Goal: Information Seeking & Learning: Learn about a topic

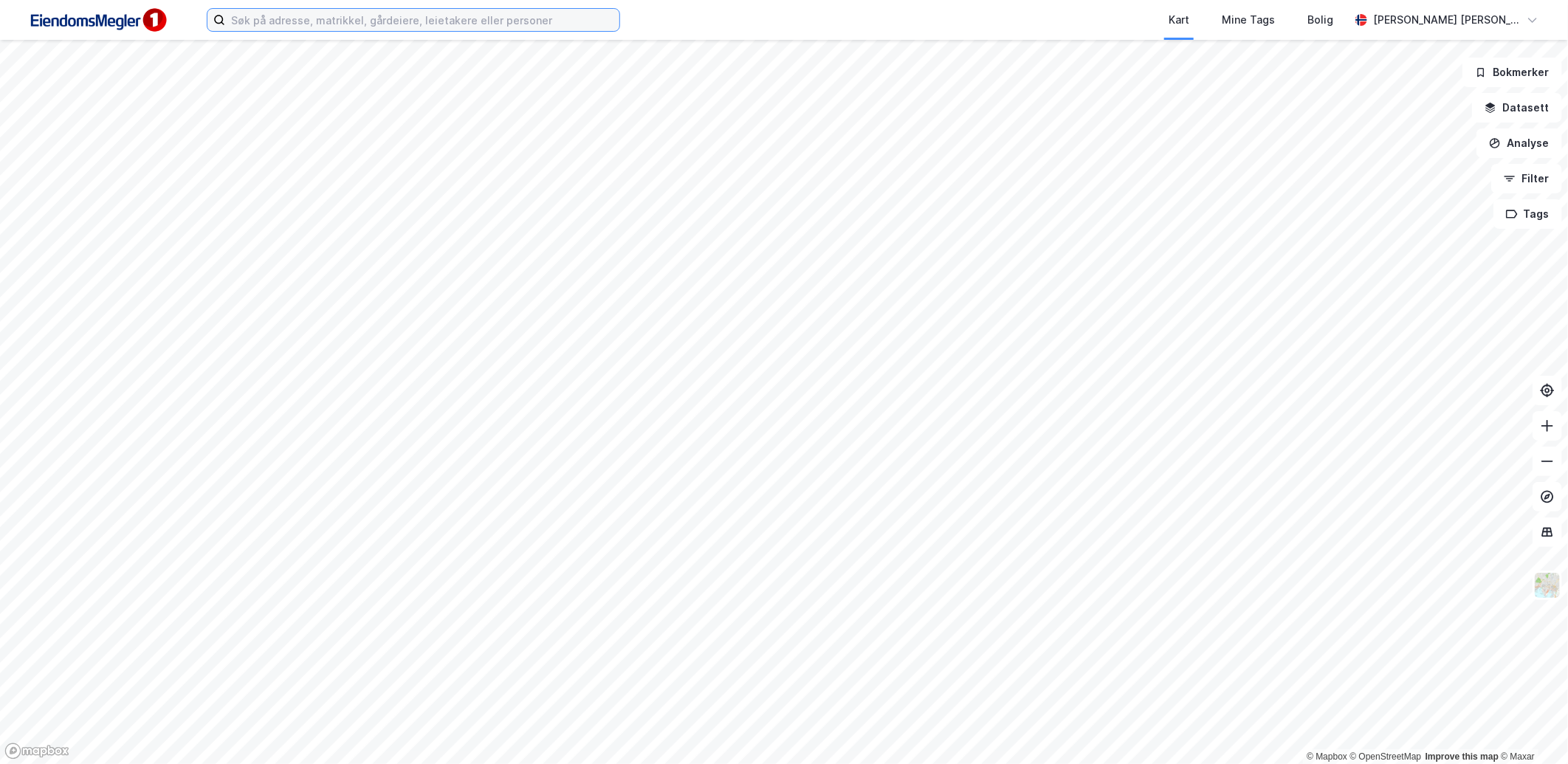
click at [543, 28] on input at bounding box center [422, 20] width 394 height 22
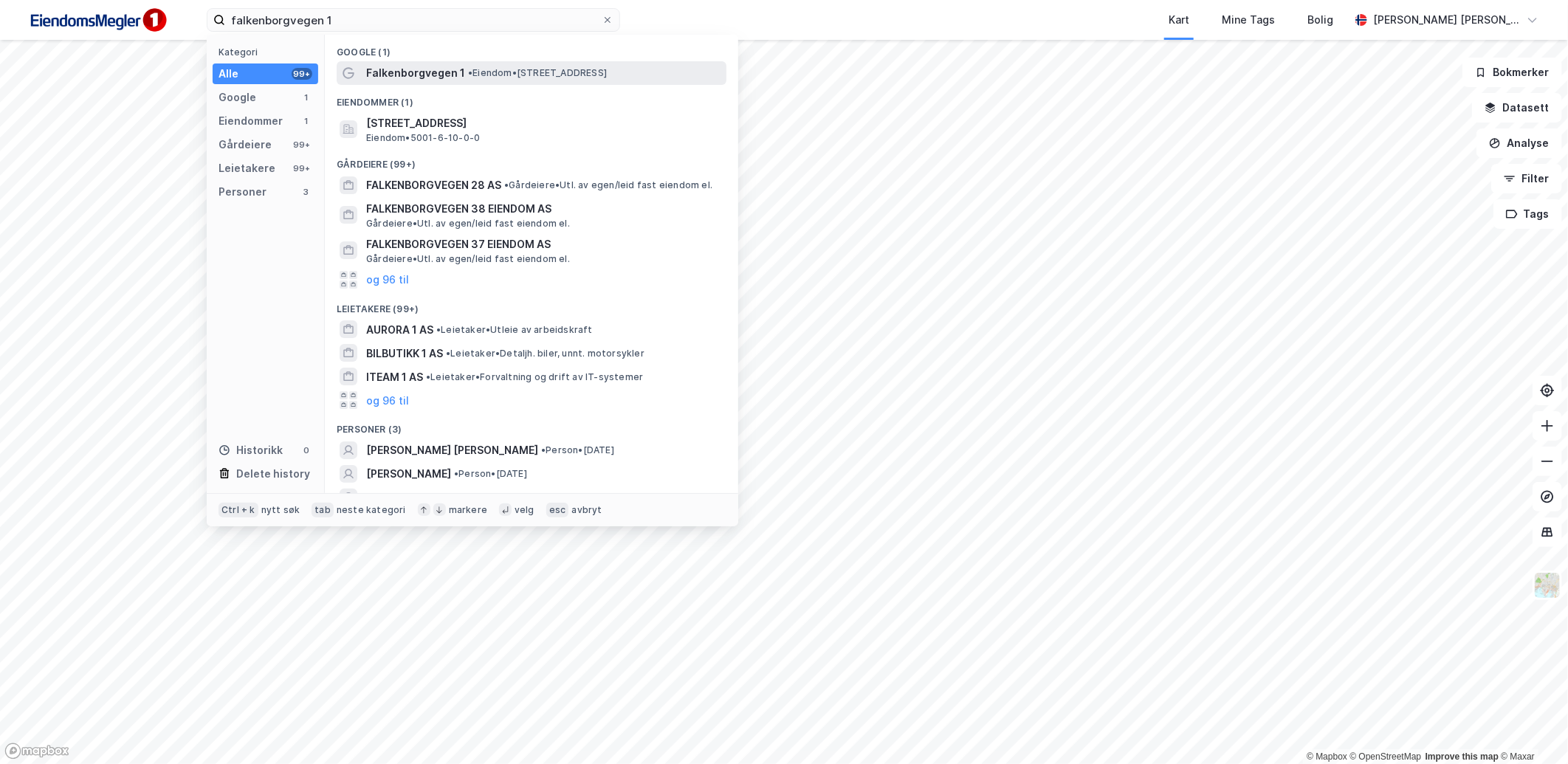
click at [552, 70] on span "• Eiendom • [STREET_ADDRESS]" at bounding box center [538, 73] width 139 height 12
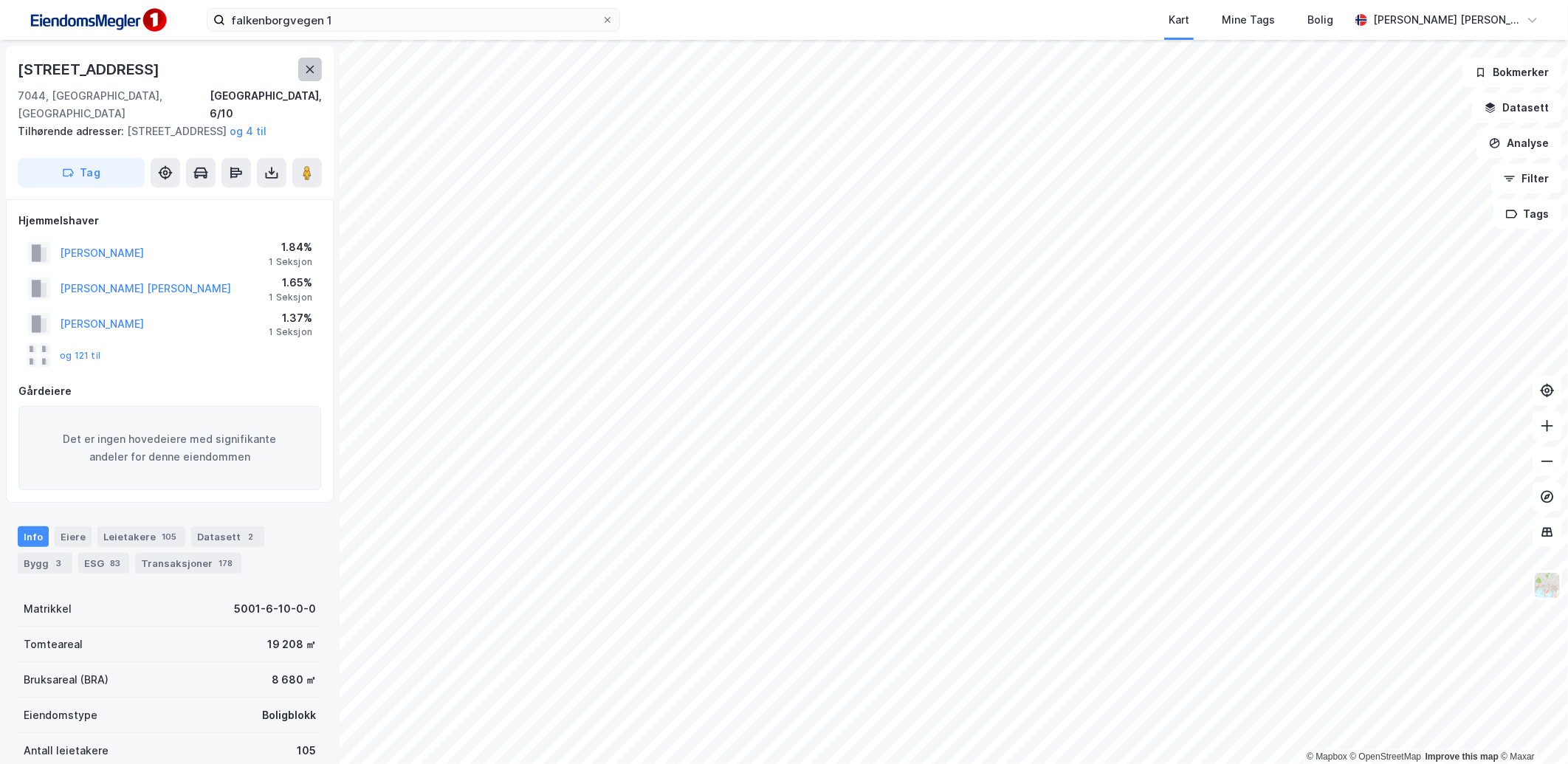
click at [304, 73] on icon at bounding box center [310, 69] width 12 height 12
click at [344, 31] on label "falkenborgvegen 1" at bounding box center [413, 20] width 413 height 24
click at [344, 31] on input "falkenborgvegen 1" at bounding box center [413, 20] width 377 height 22
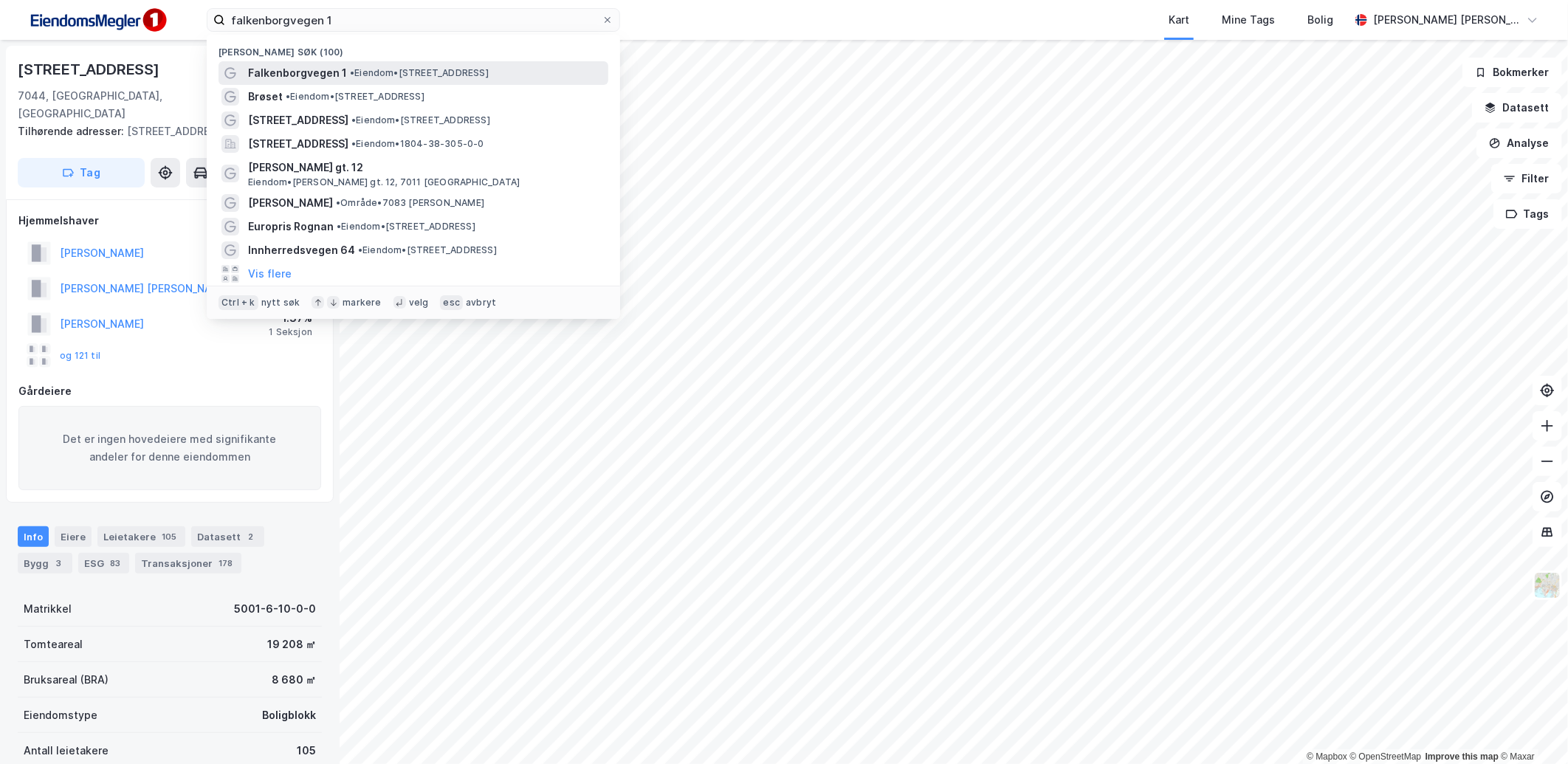
click at [314, 74] on span "Falkenborgvegen 1" at bounding box center [297, 73] width 99 height 17
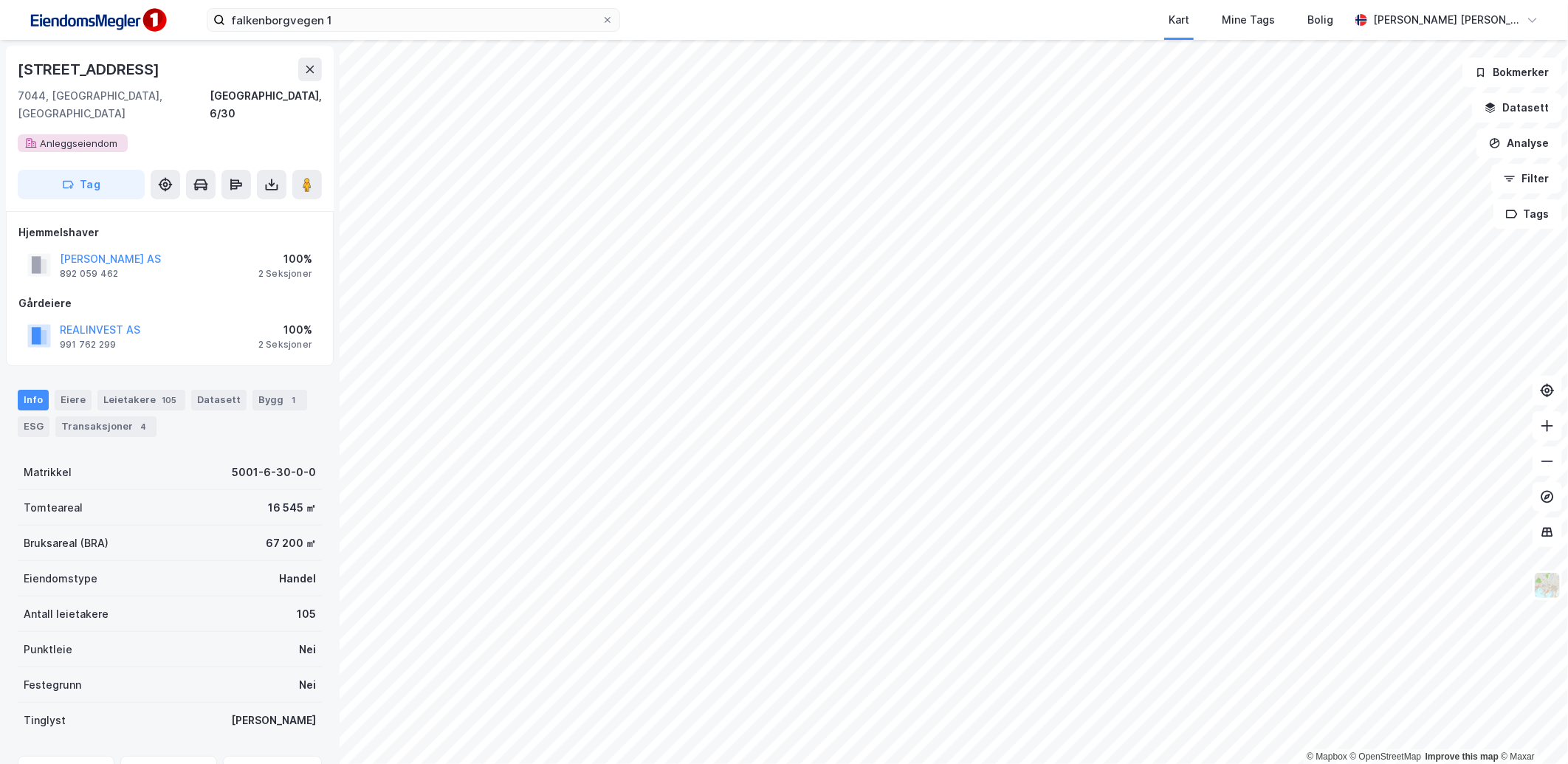
click at [261, 372] on div "Info Eiere Leietakere 105 Datasett Bygg 1 ESG Transaksjoner 4" at bounding box center [170, 408] width 340 height 71
click at [262, 390] on div "Bygg 1" at bounding box center [280, 400] width 55 height 21
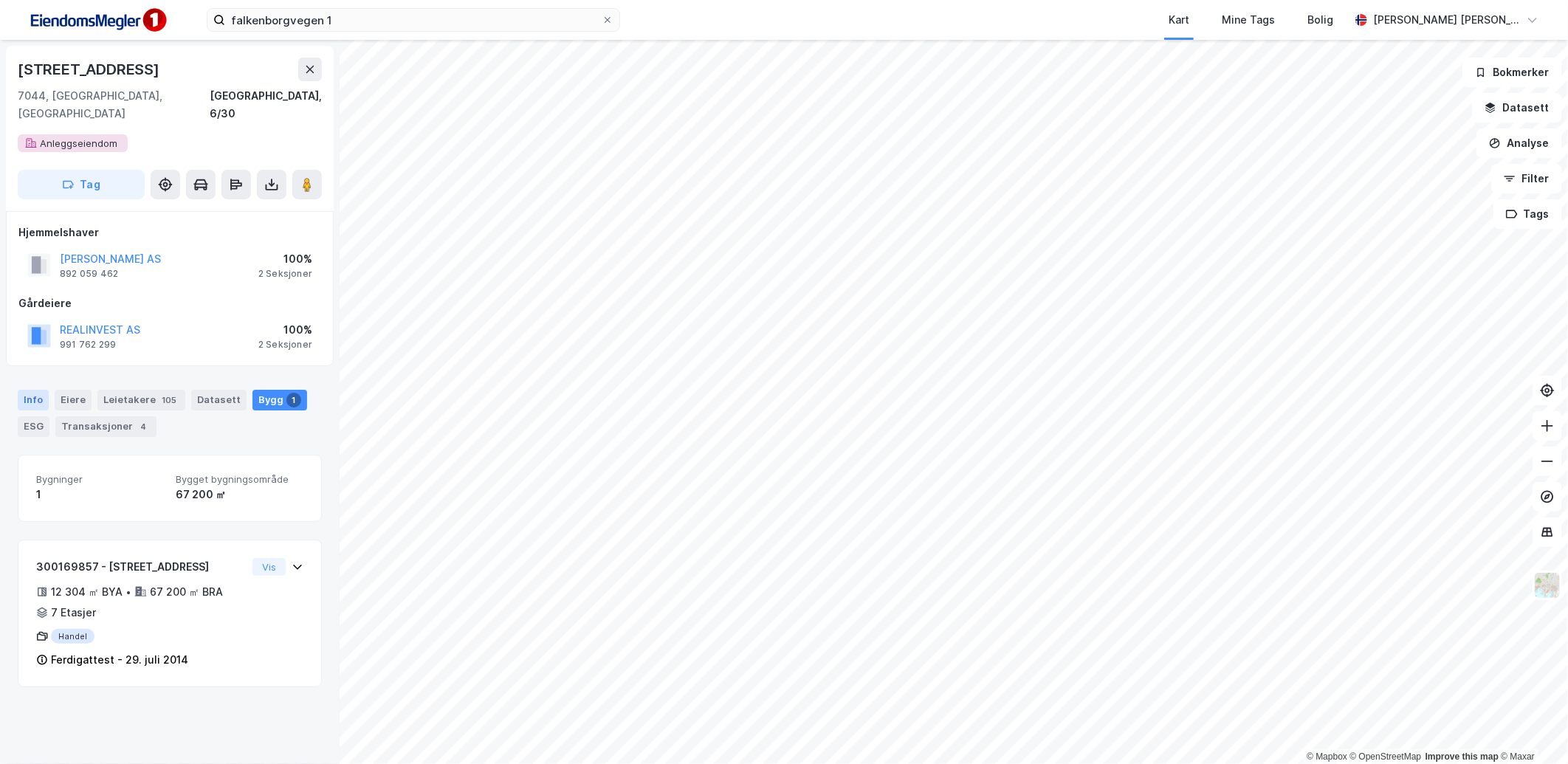
click at [38, 390] on div "Info" at bounding box center [32, 400] width 31 height 21
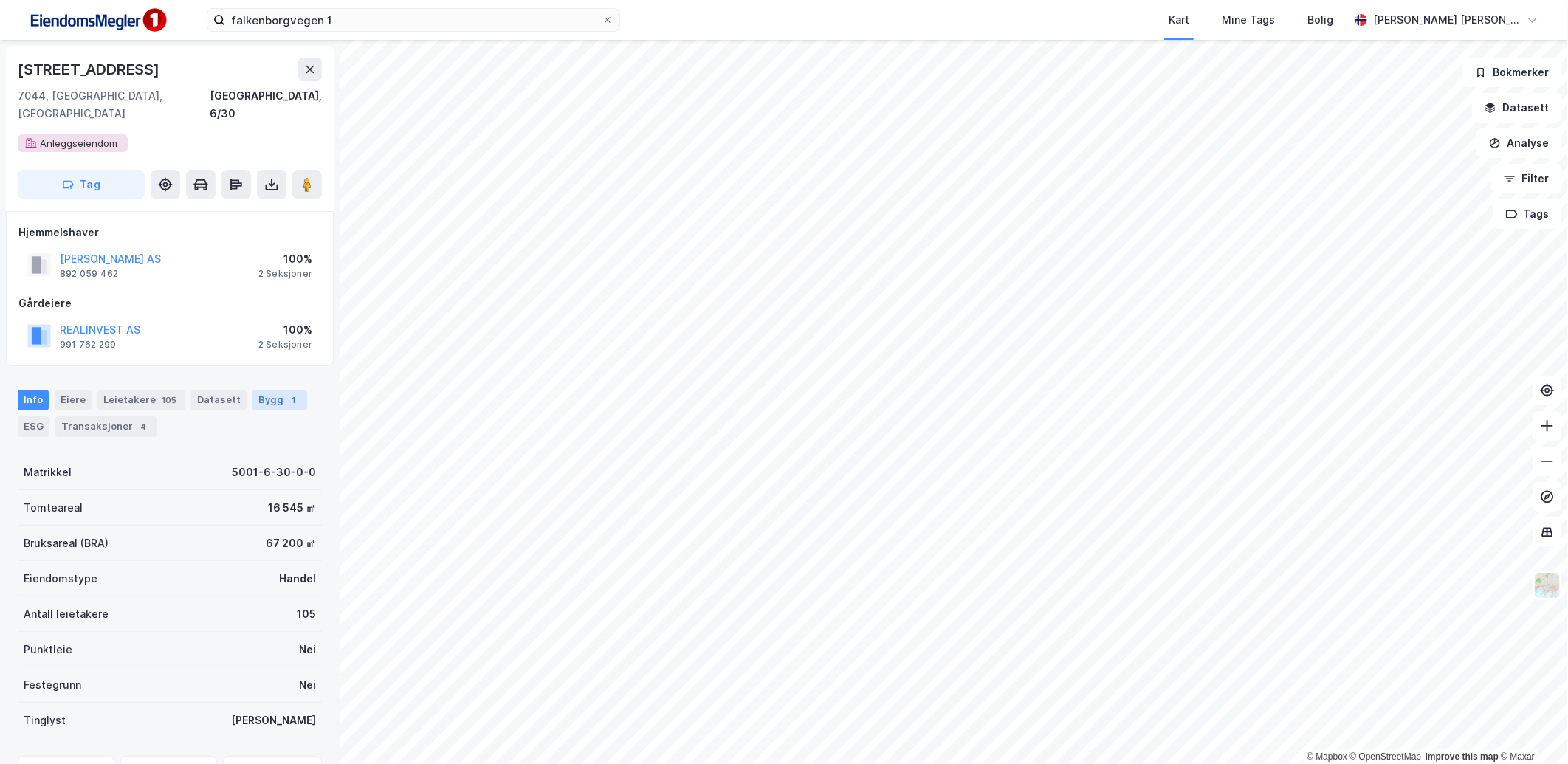
click at [265, 391] on div "Bygg 1" at bounding box center [280, 400] width 55 height 21
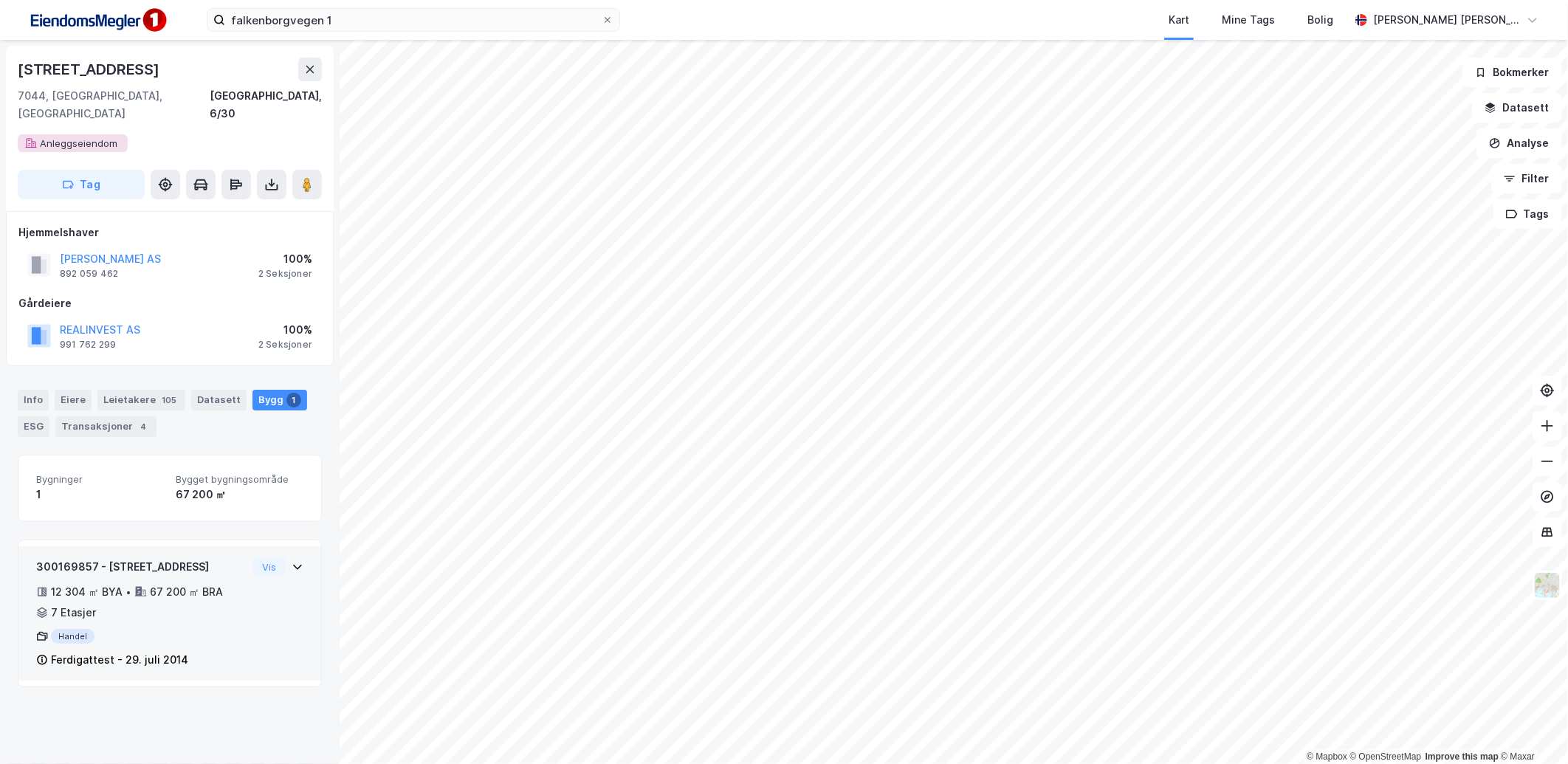
click at [254, 608] on div "300169857 - [GEOGRAPHIC_DATA] 1 12 304 ㎡ BYA • 67 200 ㎡ BRA • 7 Etasjer Handel …" at bounding box center [170, 619] width 267 height 122
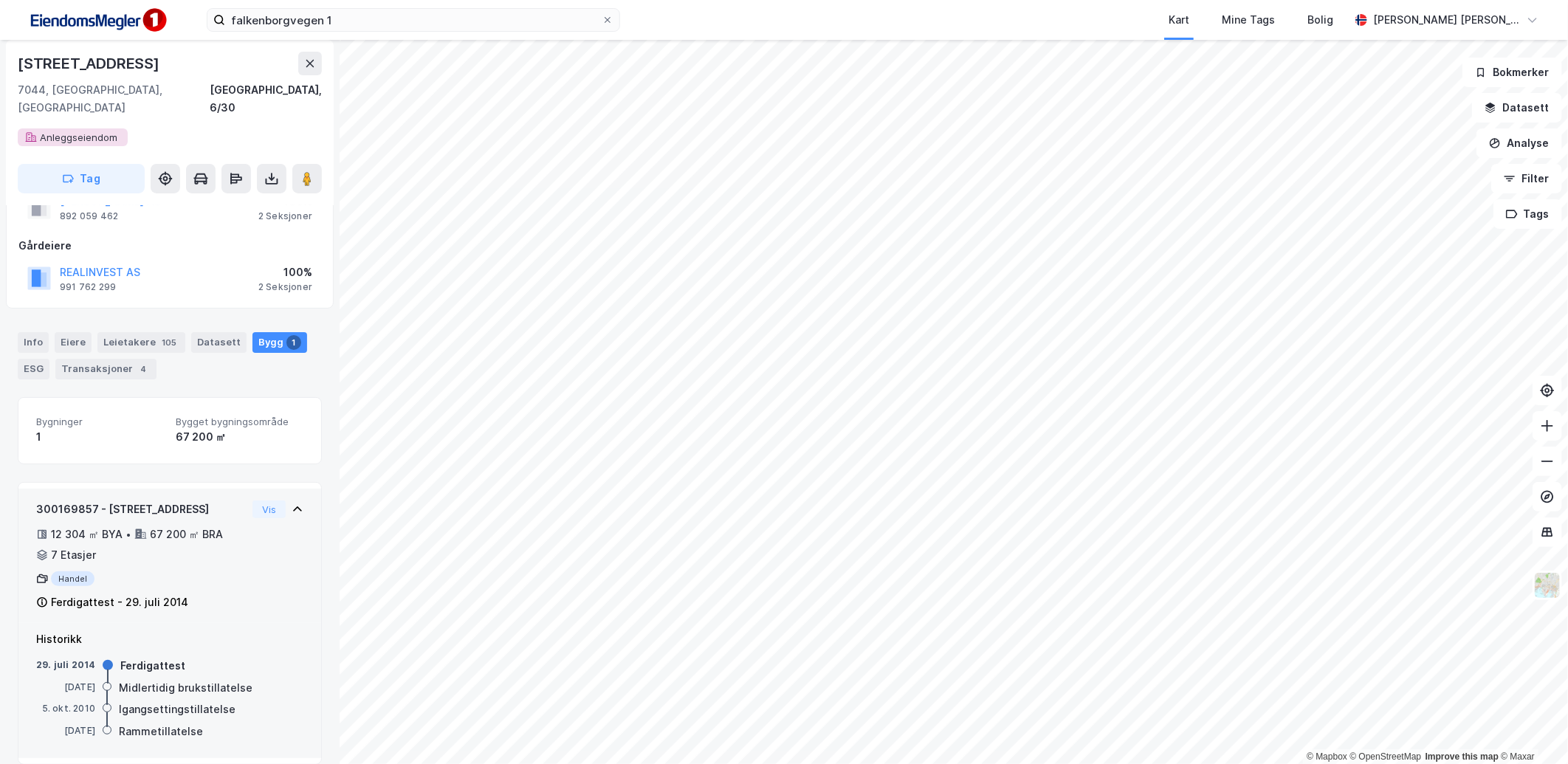
click at [278, 501] on div "Vis" at bounding box center [278, 510] width 51 height 17
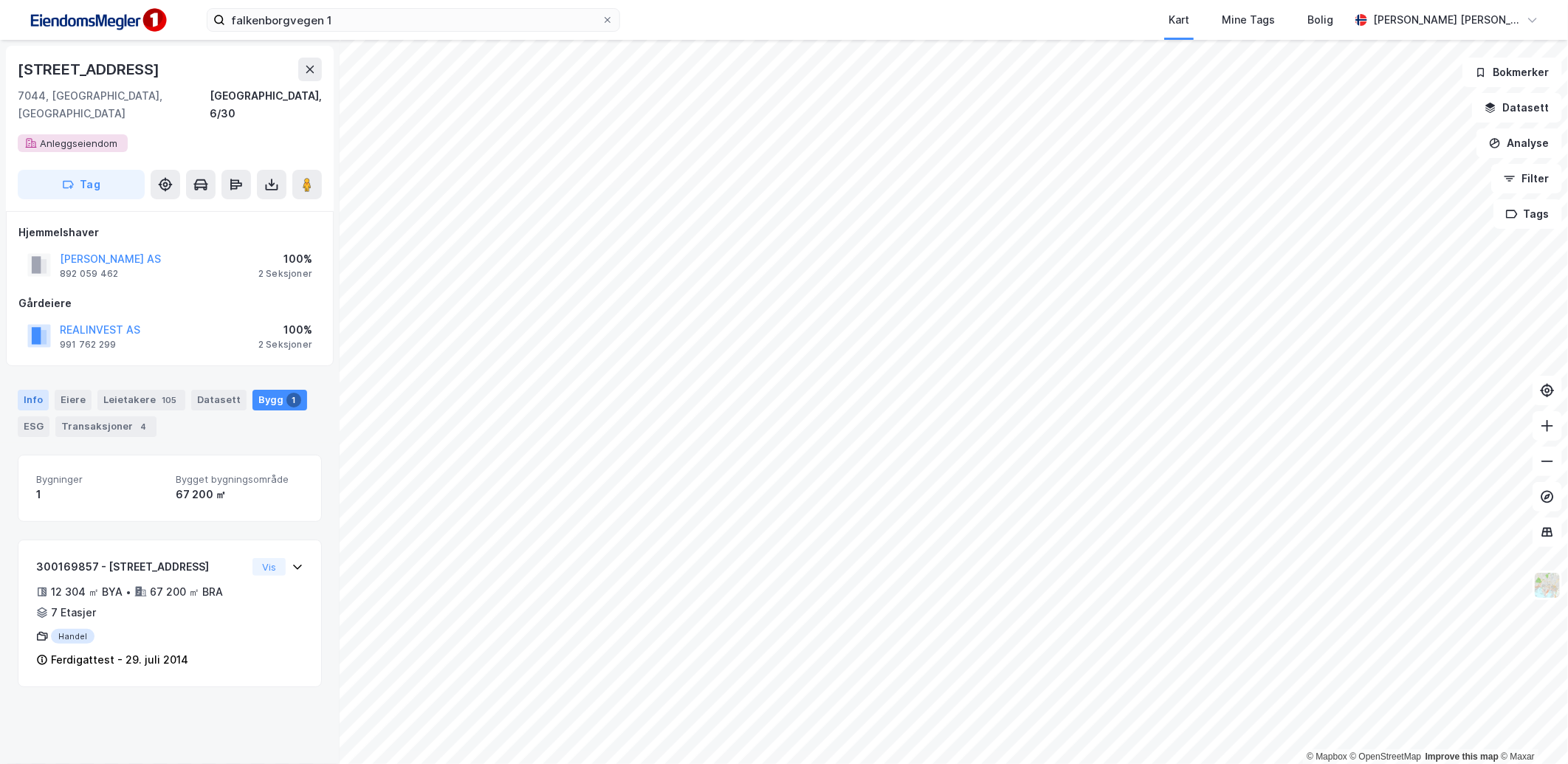
click at [38, 390] on div "Info" at bounding box center [32, 400] width 31 height 21
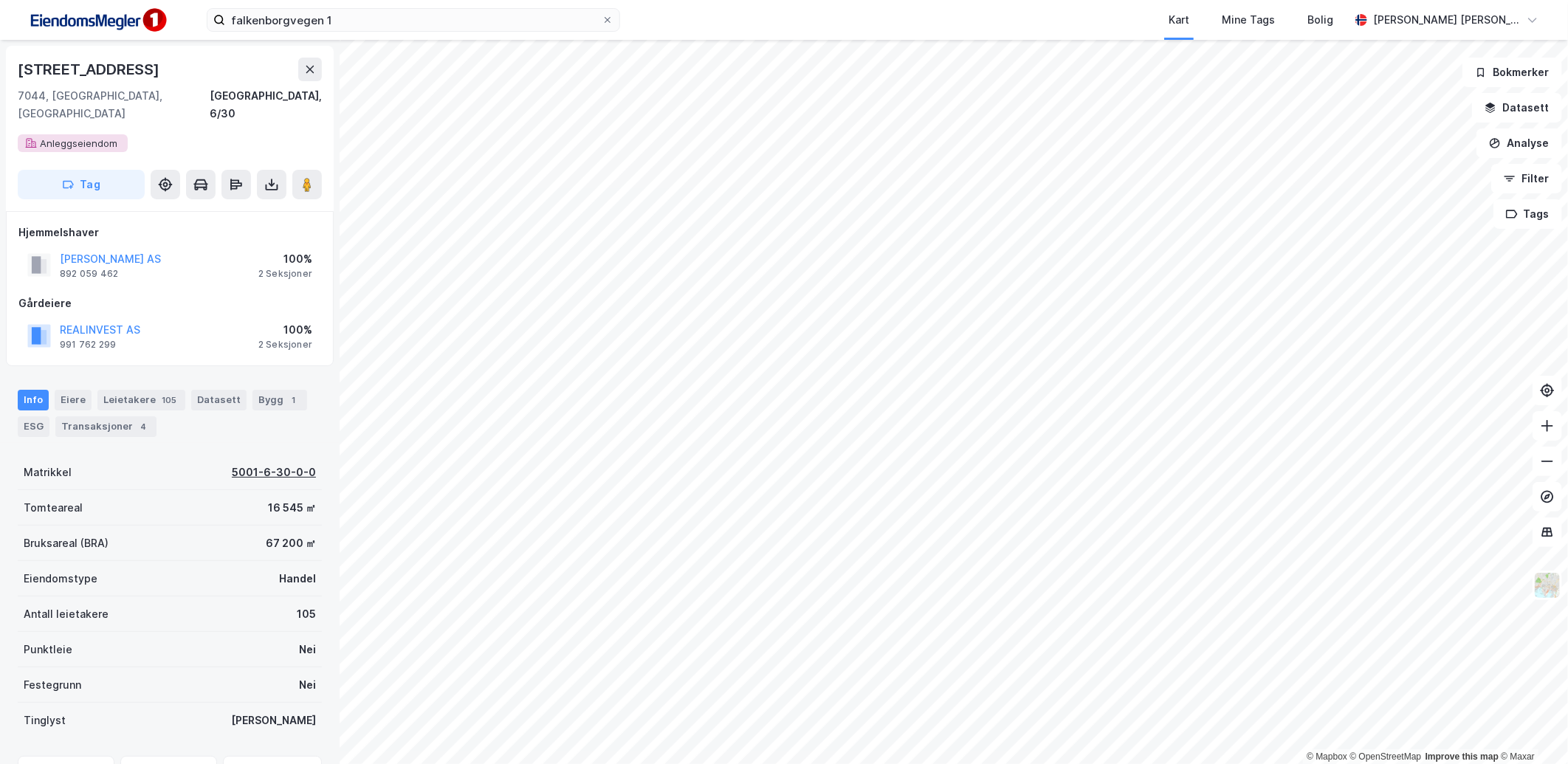
click at [250, 464] on div "5001-6-30-0-0" at bounding box center [273, 472] width 85 height 17
drag, startPoint x: 220, startPoint y: 452, endPoint x: 300, endPoint y: 446, distance: 80.2
click at [300, 455] on div "Matrikkel 5001-6-30-0-0" at bounding box center [169, 472] width 304 height 36
copy div "5001-6-30-0-0"
click at [377, 27] on input "falkenborgvegen 1" at bounding box center [413, 20] width 377 height 22
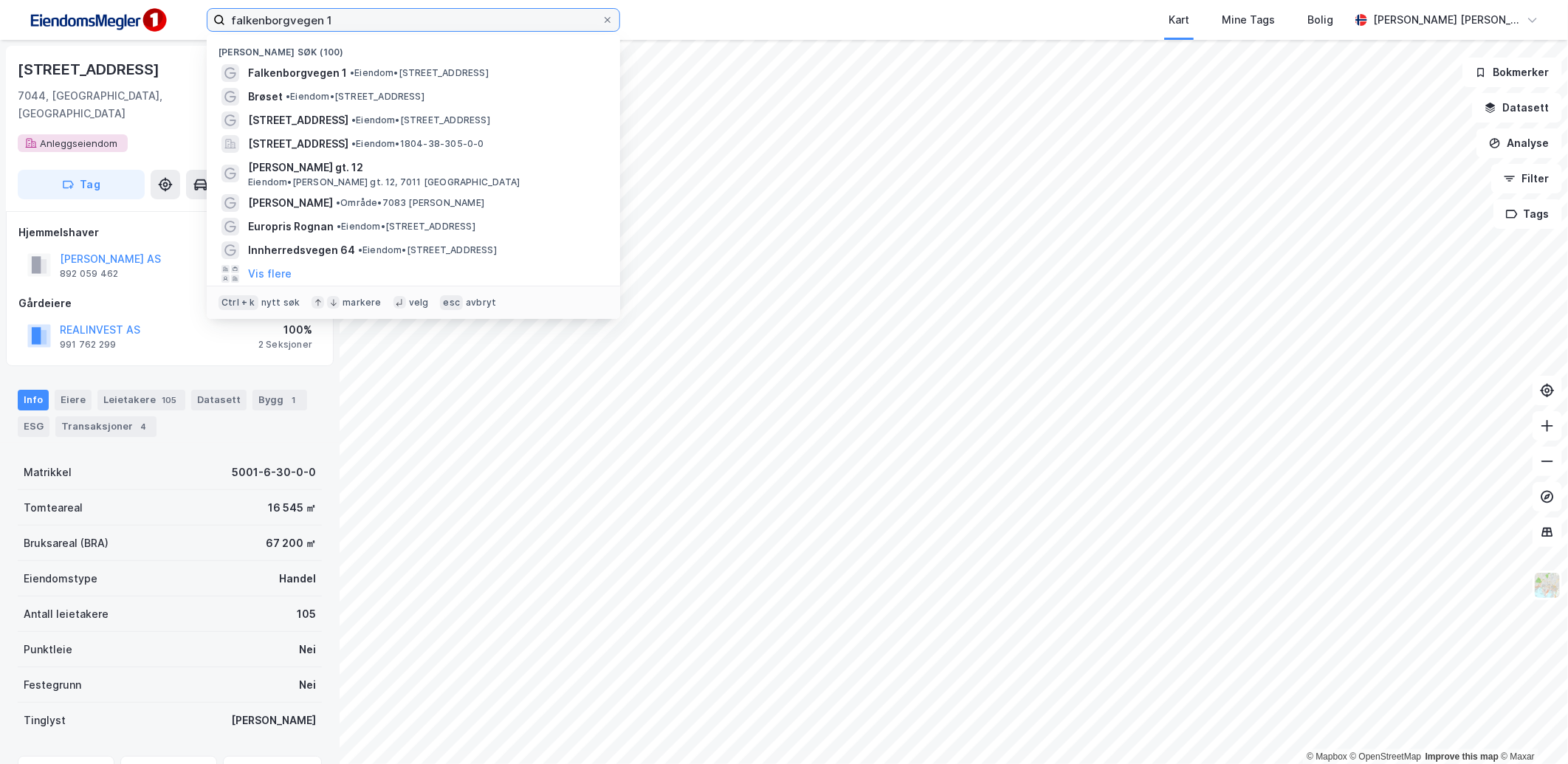
paste input "5001-6-30-0-0"
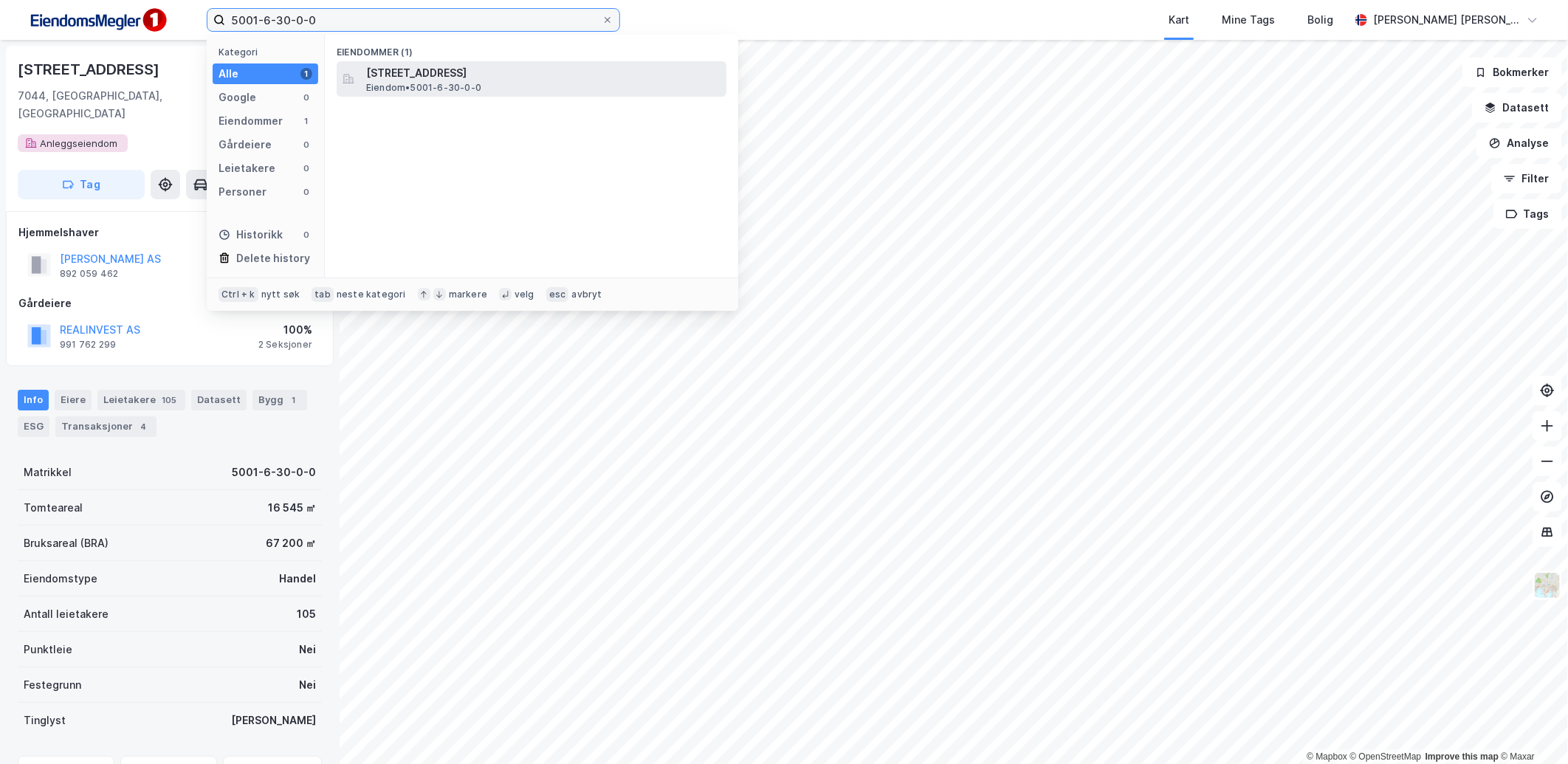
type input "5001-6-30-0-0"
click at [511, 73] on span "[STREET_ADDRESS]" at bounding box center [543, 73] width 355 height 17
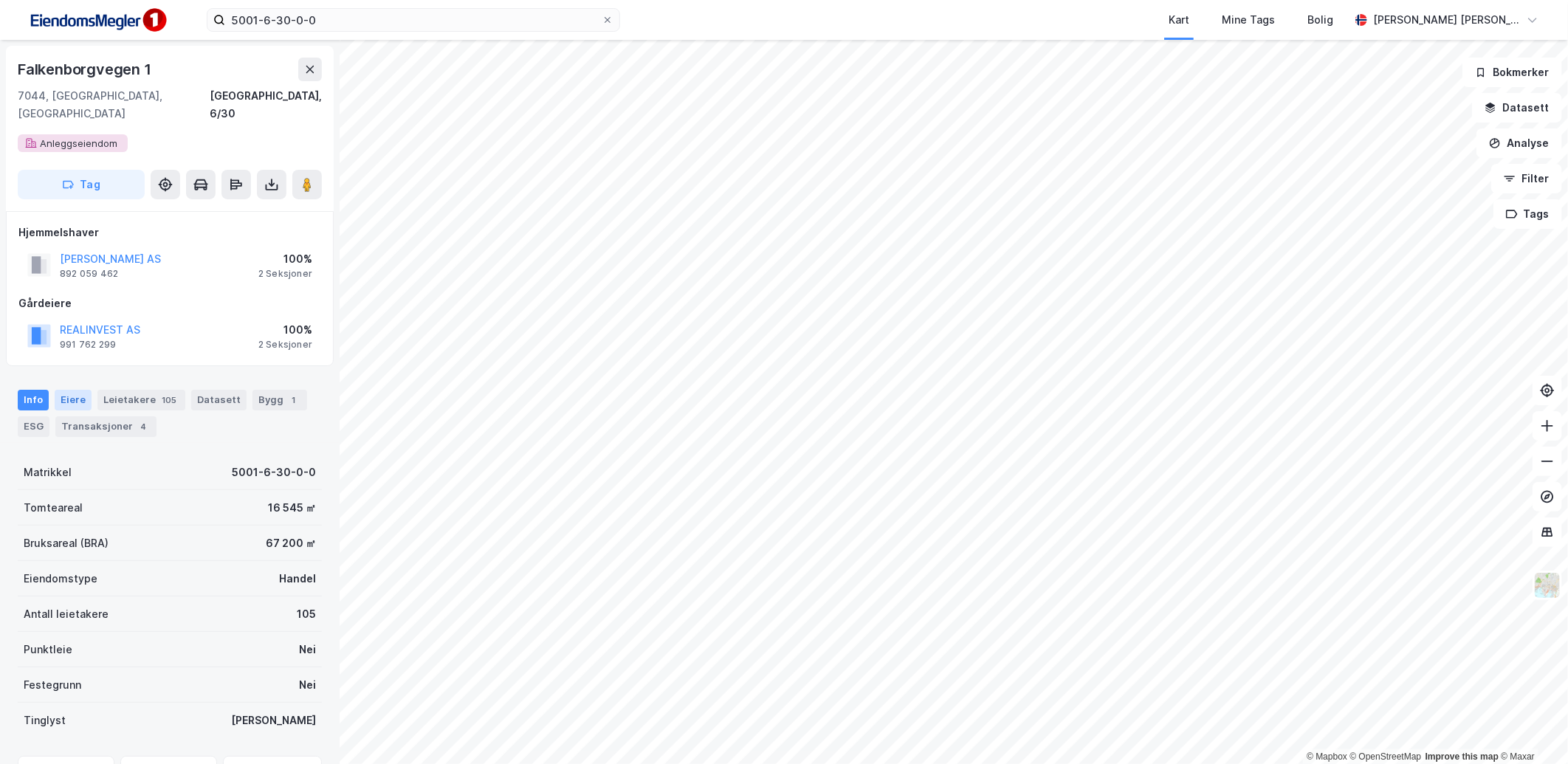
click at [82, 390] on div "Eiere" at bounding box center [73, 400] width 37 height 21
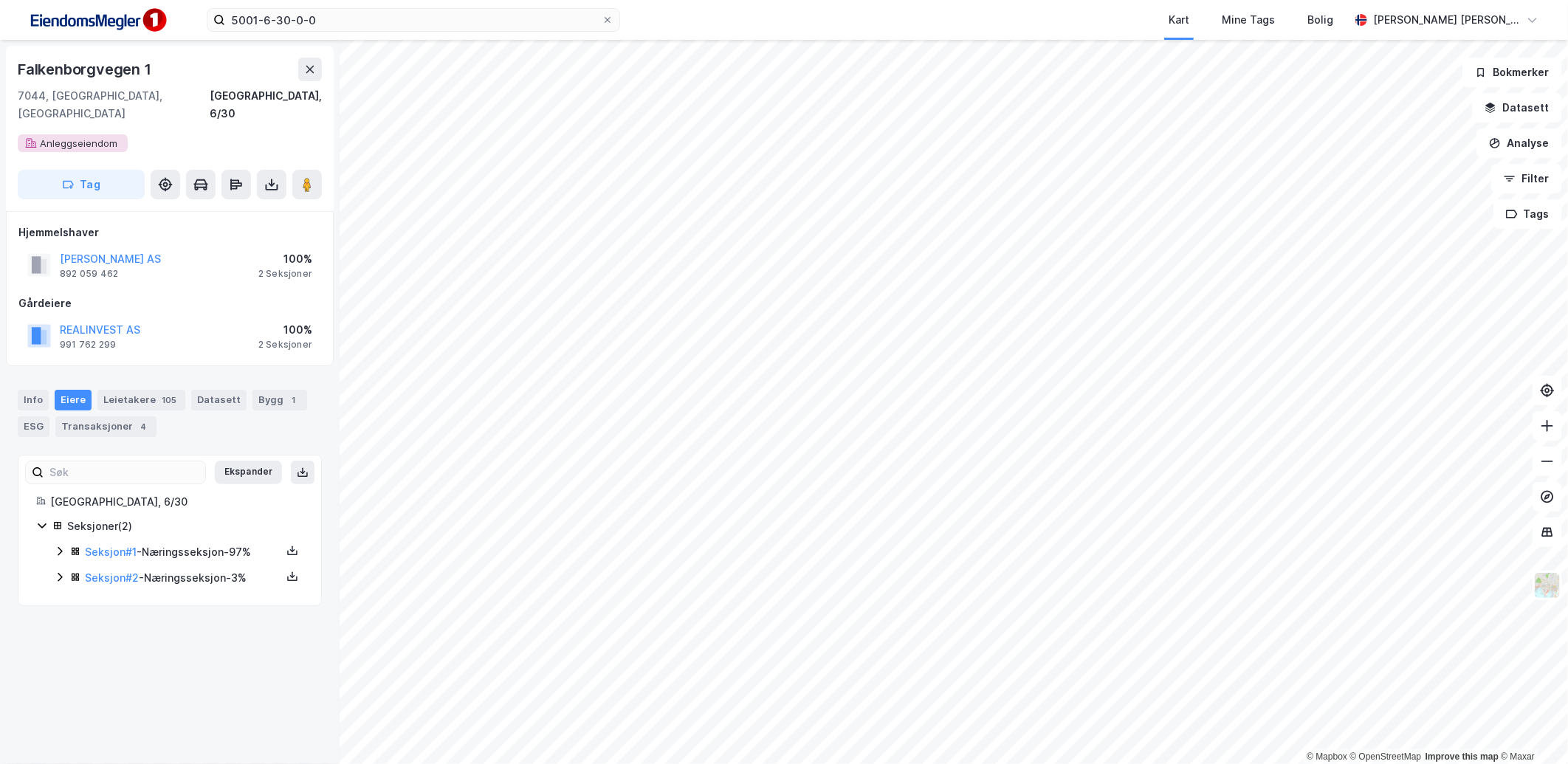
click at [61, 546] on icon at bounding box center [59, 551] width 12 height 12
click at [62, 647] on icon at bounding box center [59, 653] width 12 height 12
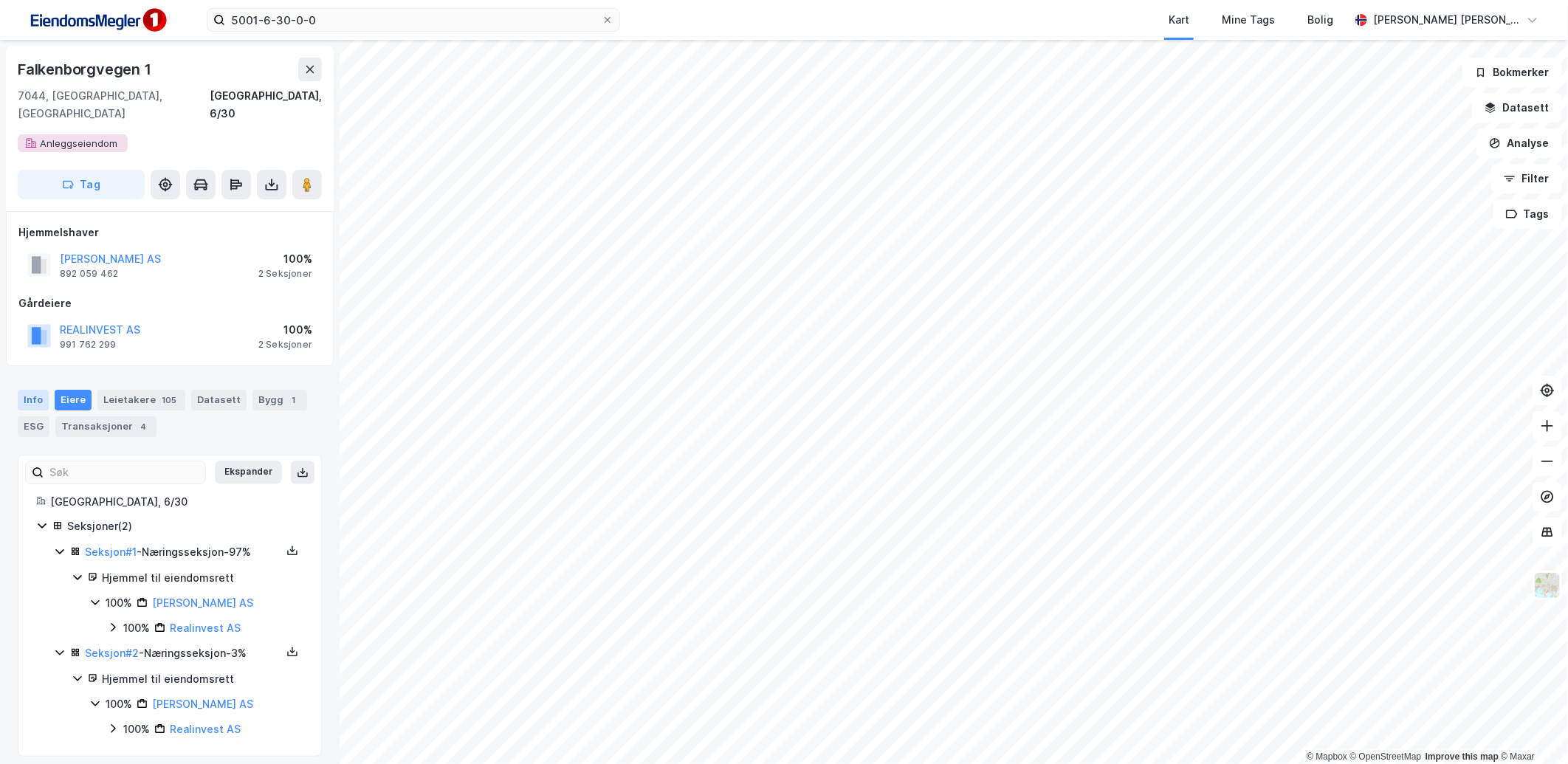
click at [37, 390] on div "Info" at bounding box center [32, 400] width 31 height 21
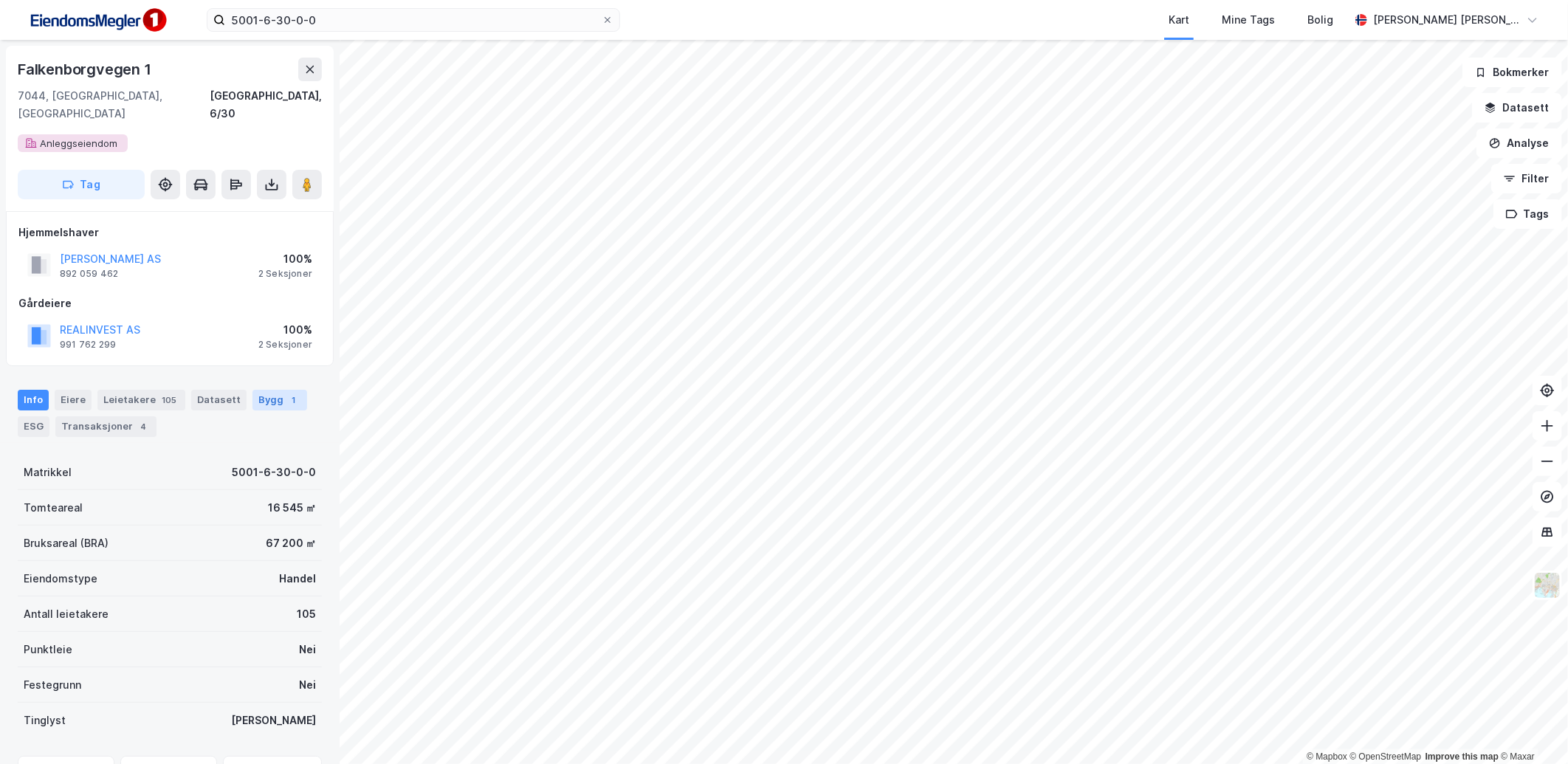
click at [271, 390] on div "Bygg 1" at bounding box center [280, 400] width 55 height 21
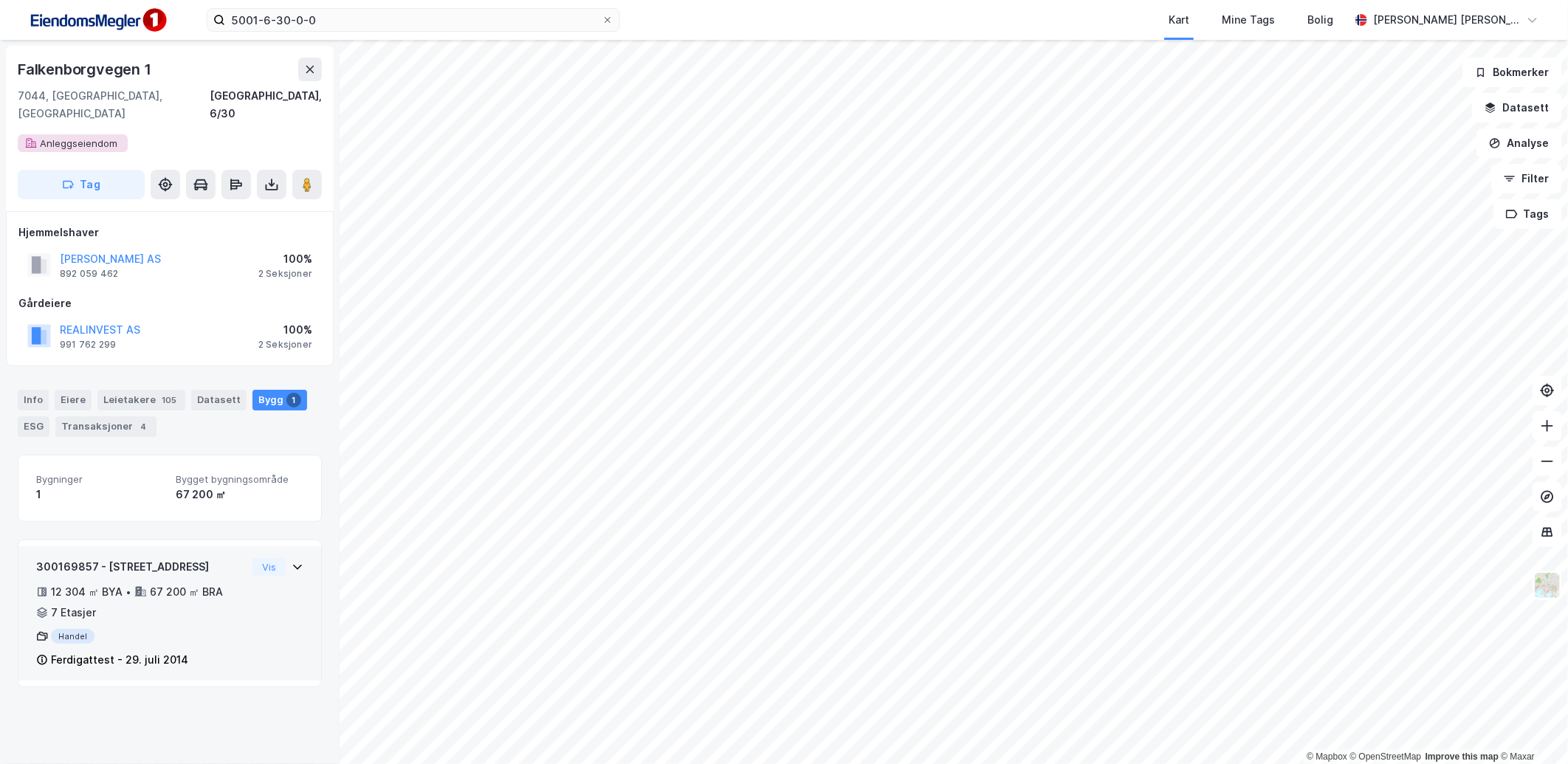
click at [260, 570] on div "300169857 - [GEOGRAPHIC_DATA] 1 12 304 ㎡ BYA • 67 200 ㎡ BRA • 7 Etasjer Handel …" at bounding box center [170, 619] width 267 height 122
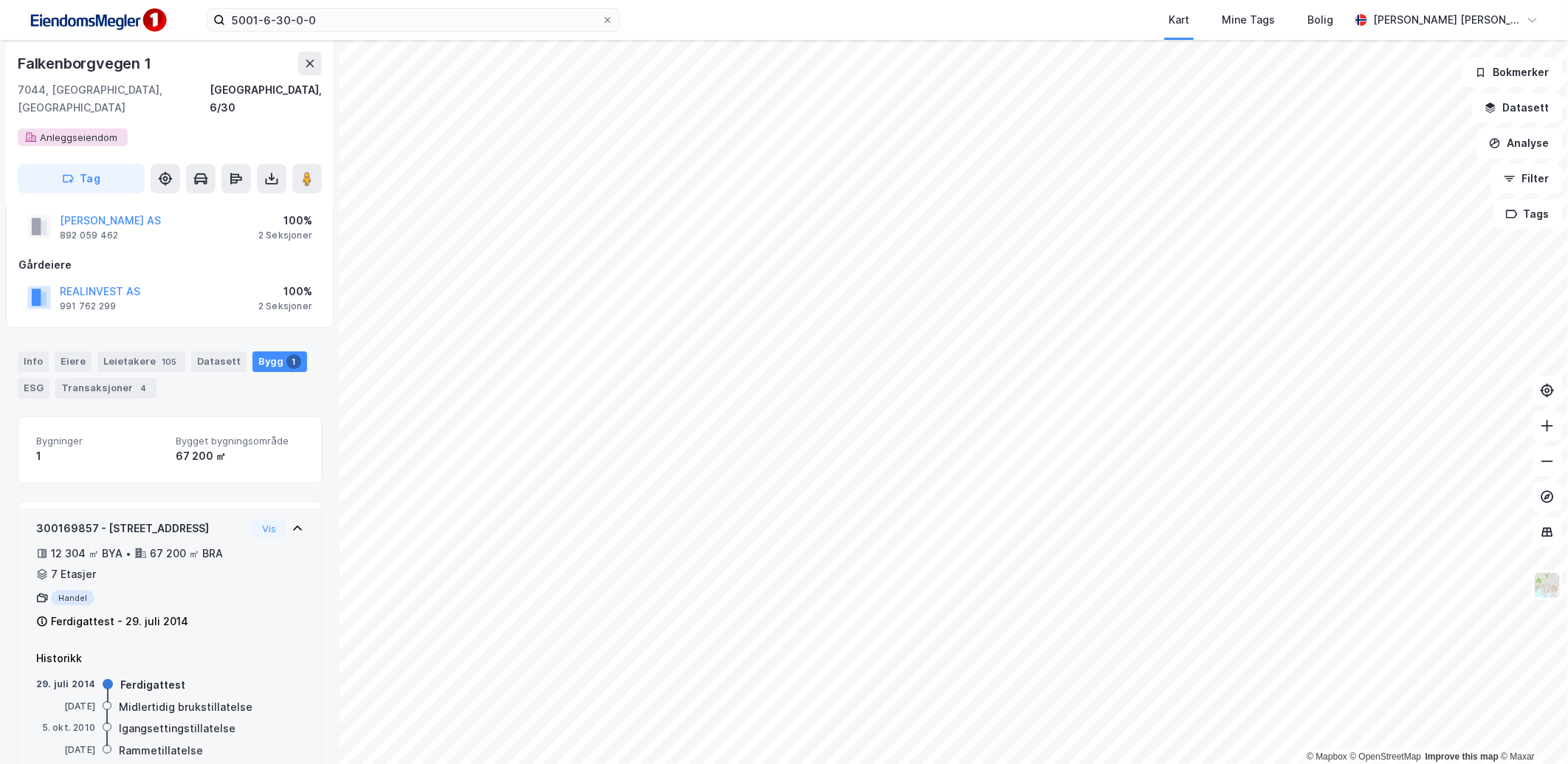
scroll to position [58, 0]
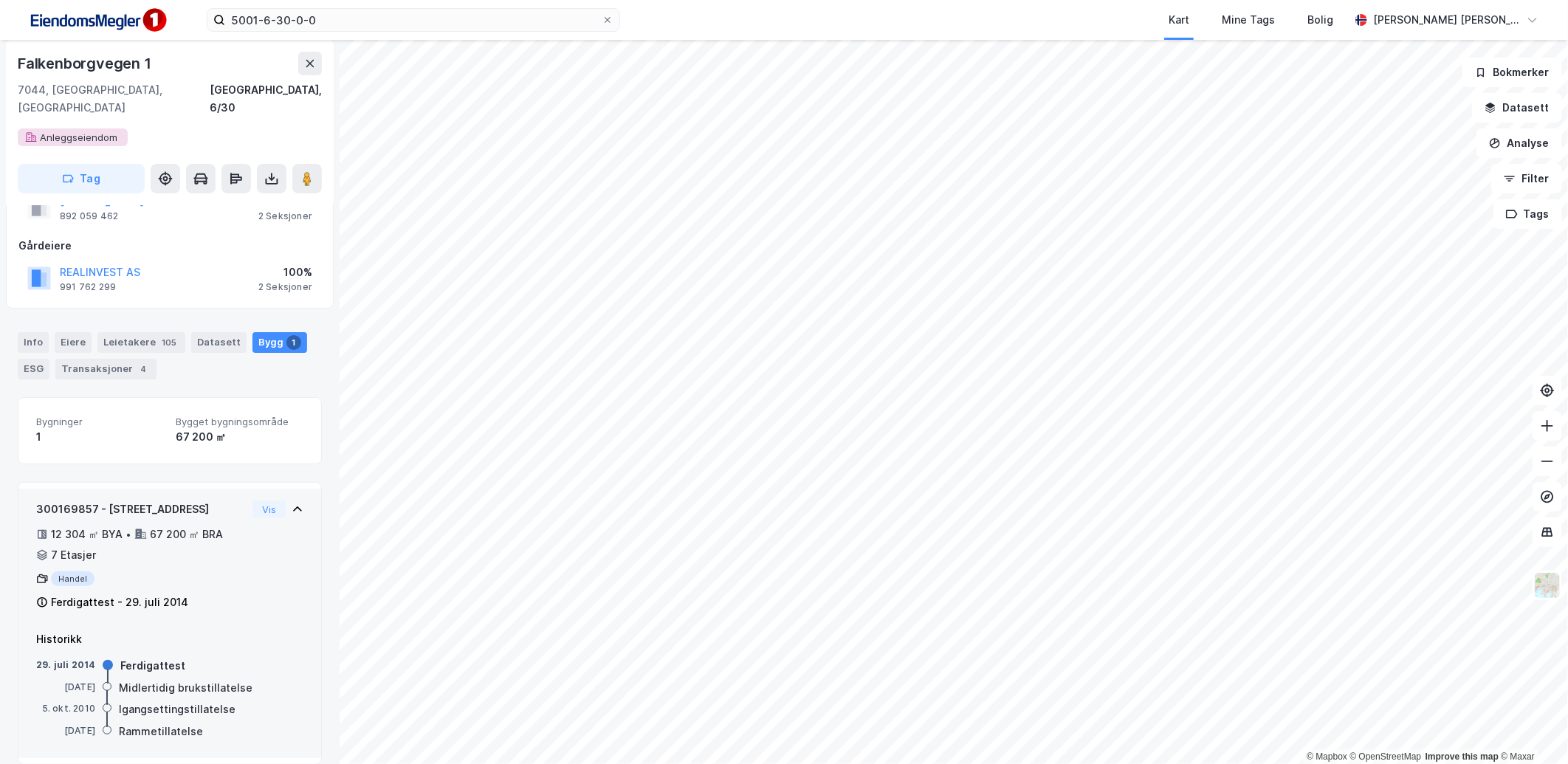
click at [254, 510] on div "300169857 - [GEOGRAPHIC_DATA] 1 12 304 ㎡ BYA • 67 200 ㎡ BRA • 7 Etasjer Handel …" at bounding box center [170, 562] width 267 height 122
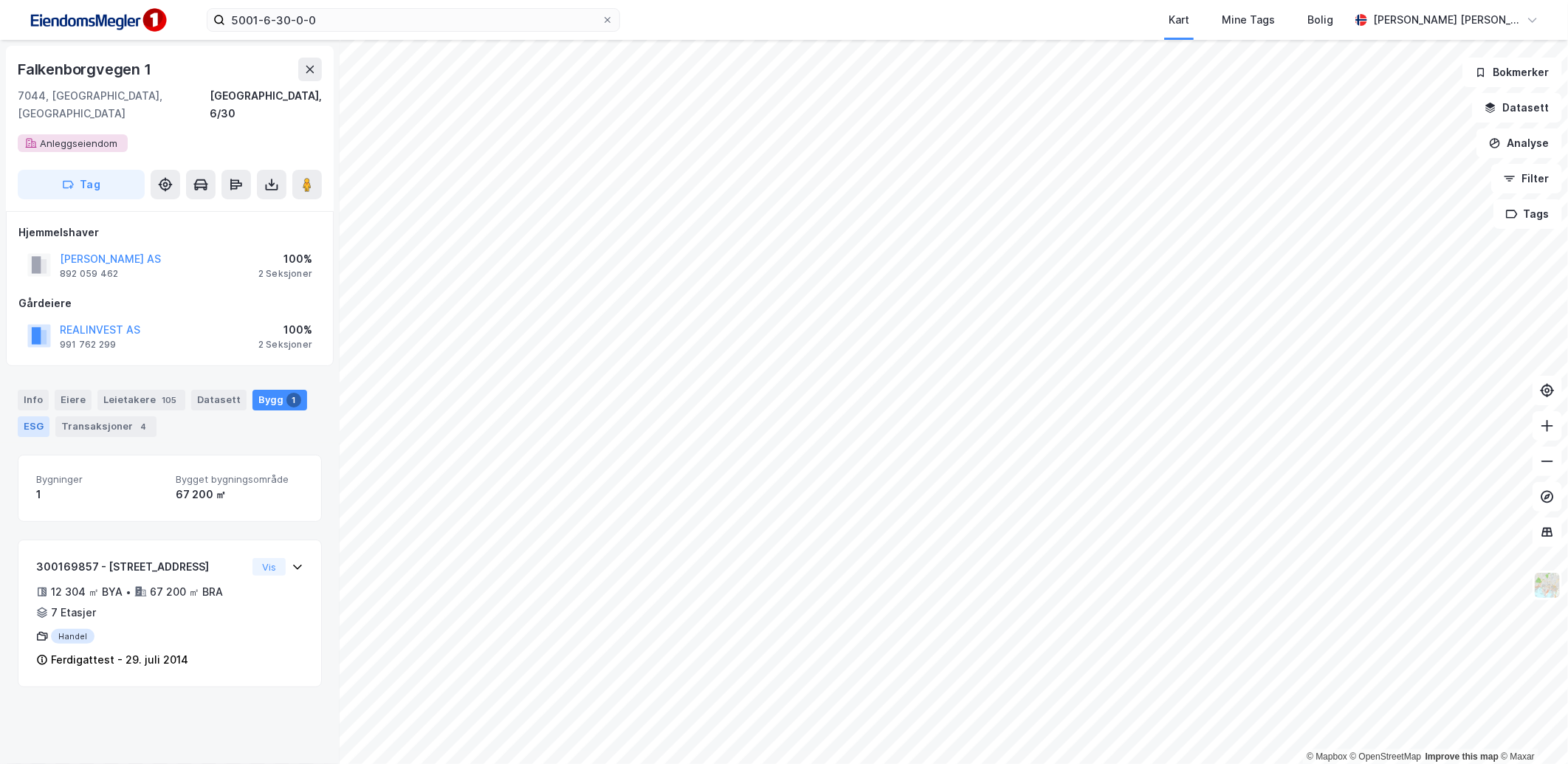
click at [28, 416] on div "ESG" at bounding box center [33, 427] width 32 height 21
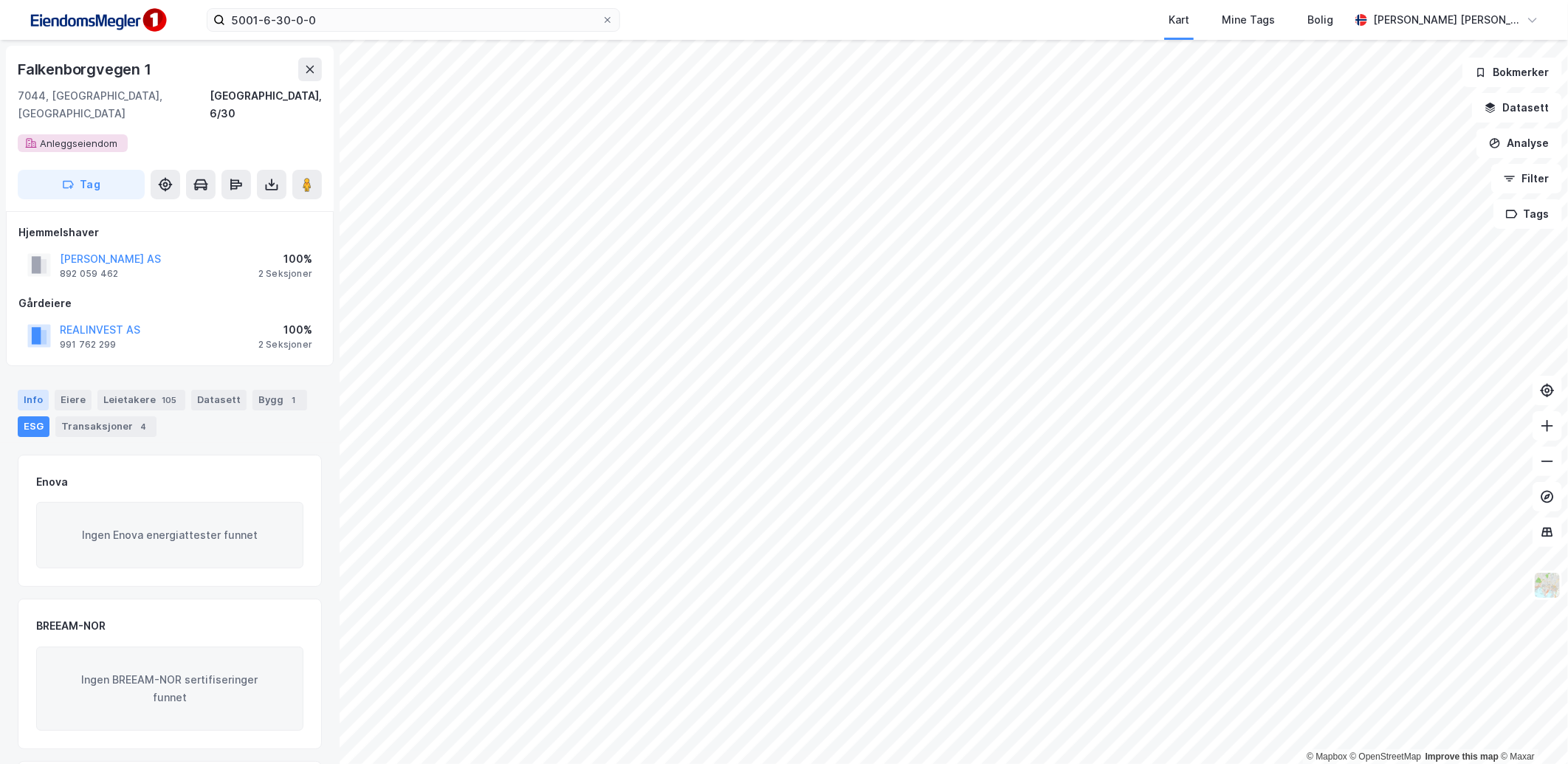
click at [33, 390] on div "Info" at bounding box center [32, 400] width 31 height 21
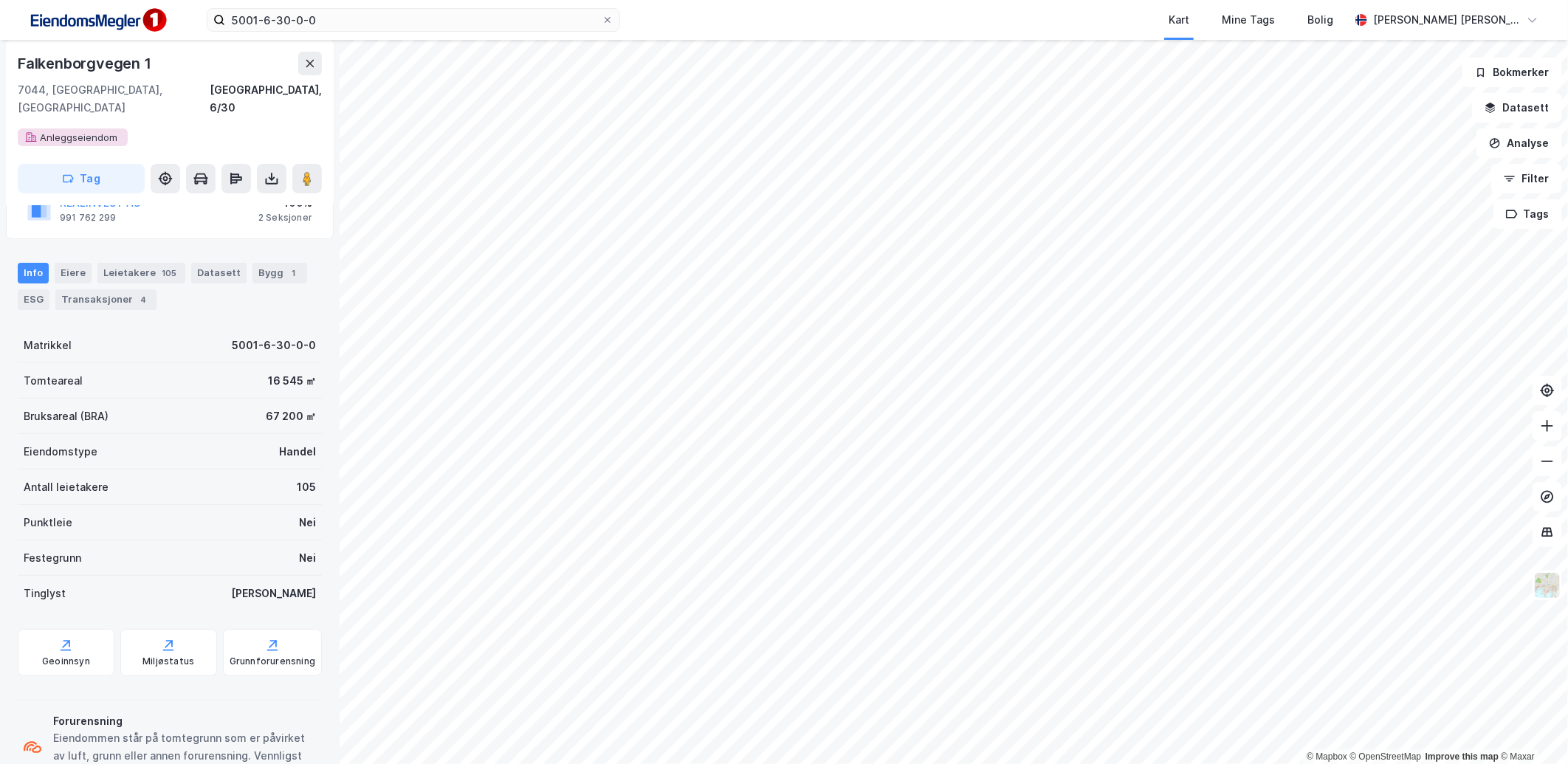
scroll to position [223, 0]
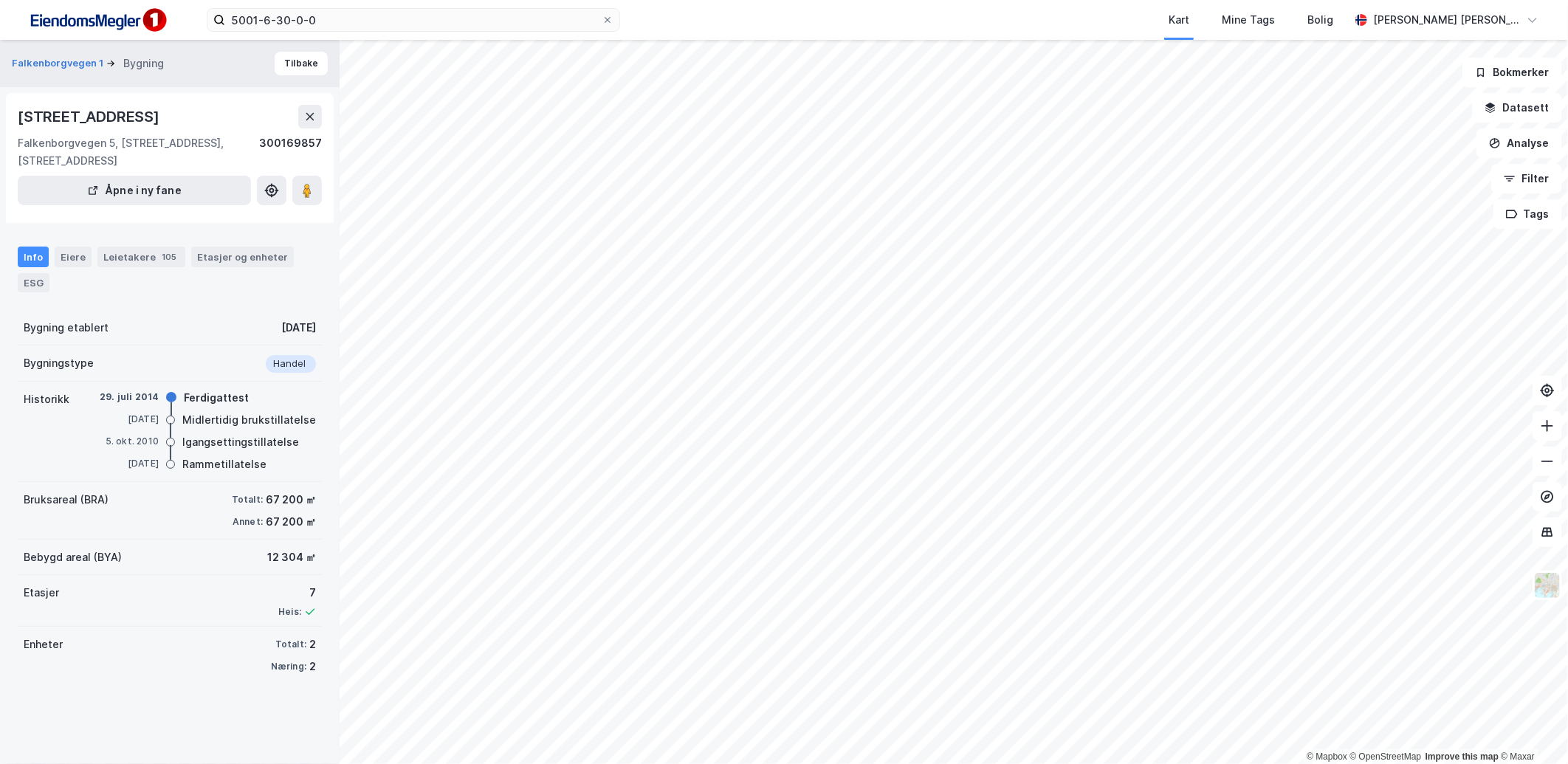
click at [53, 292] on div "Info Eiere Leietakere 105 Etasjer og enheter ESG" at bounding box center [169, 269] width 304 height 46
click at [46, 292] on div "ESG" at bounding box center [33, 283] width 32 height 19
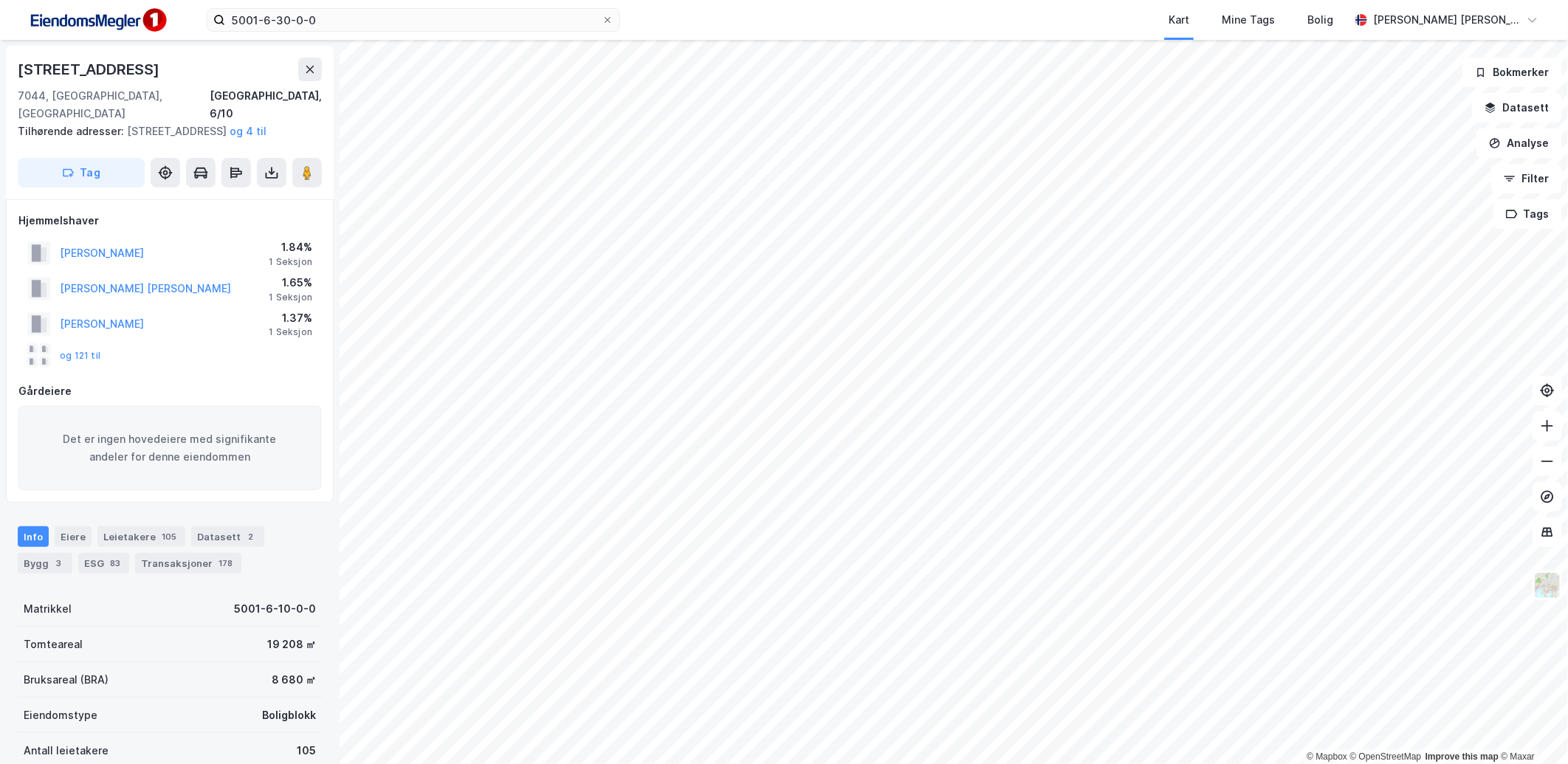
scroll to position [223, 0]
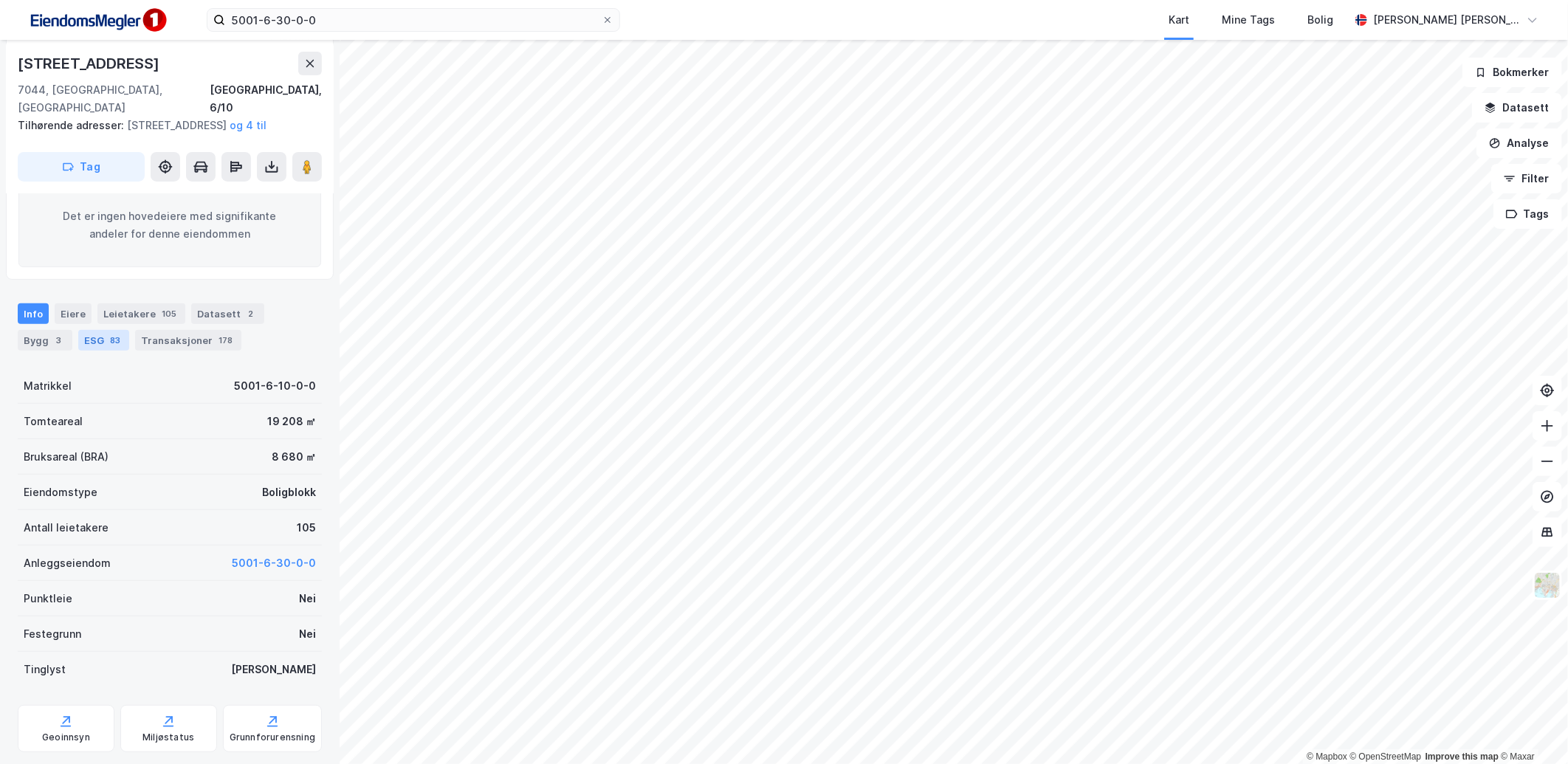
click at [113, 350] on div "ESG 83" at bounding box center [103, 341] width 51 height 21
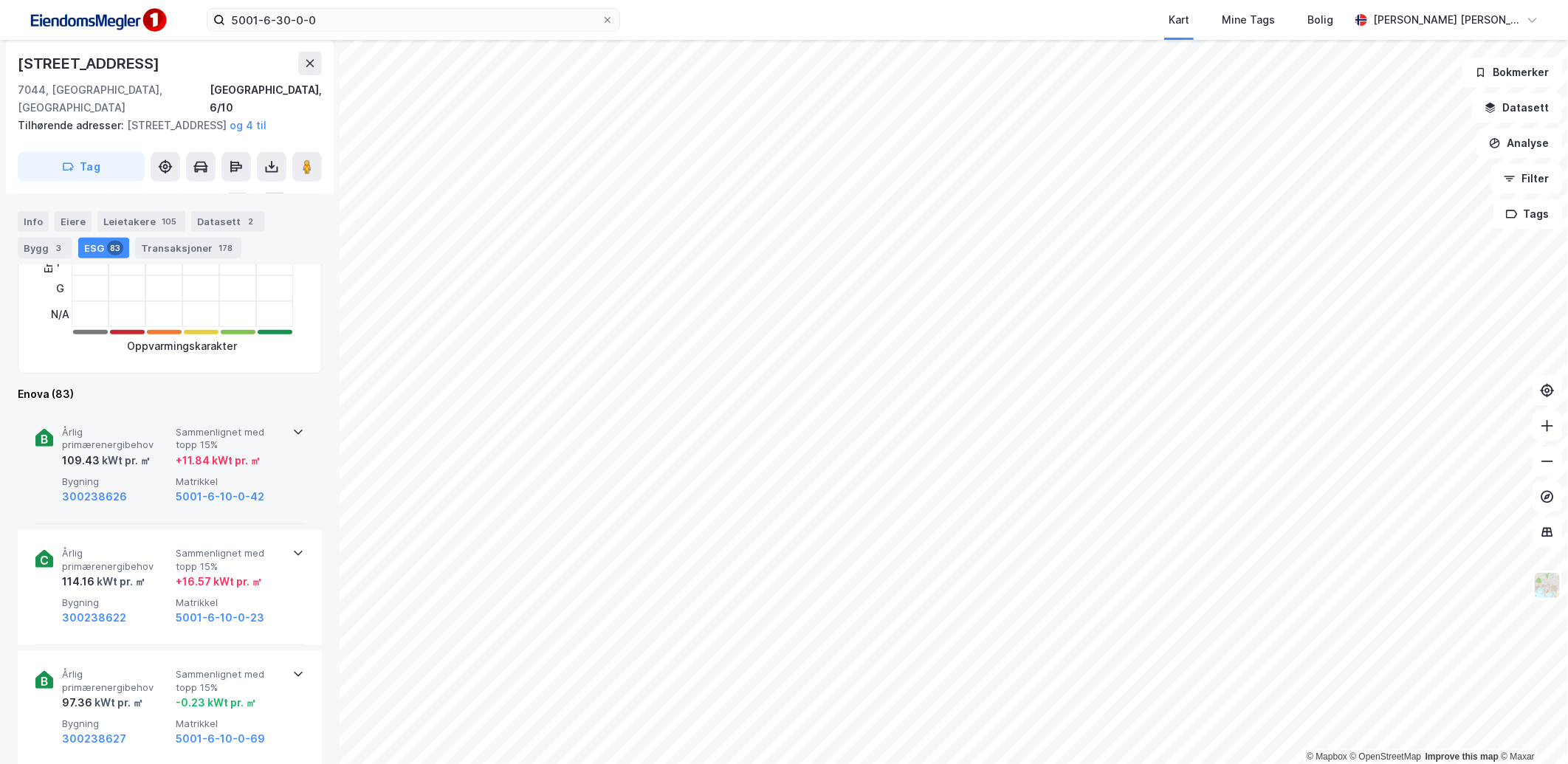
scroll to position [574, 0]
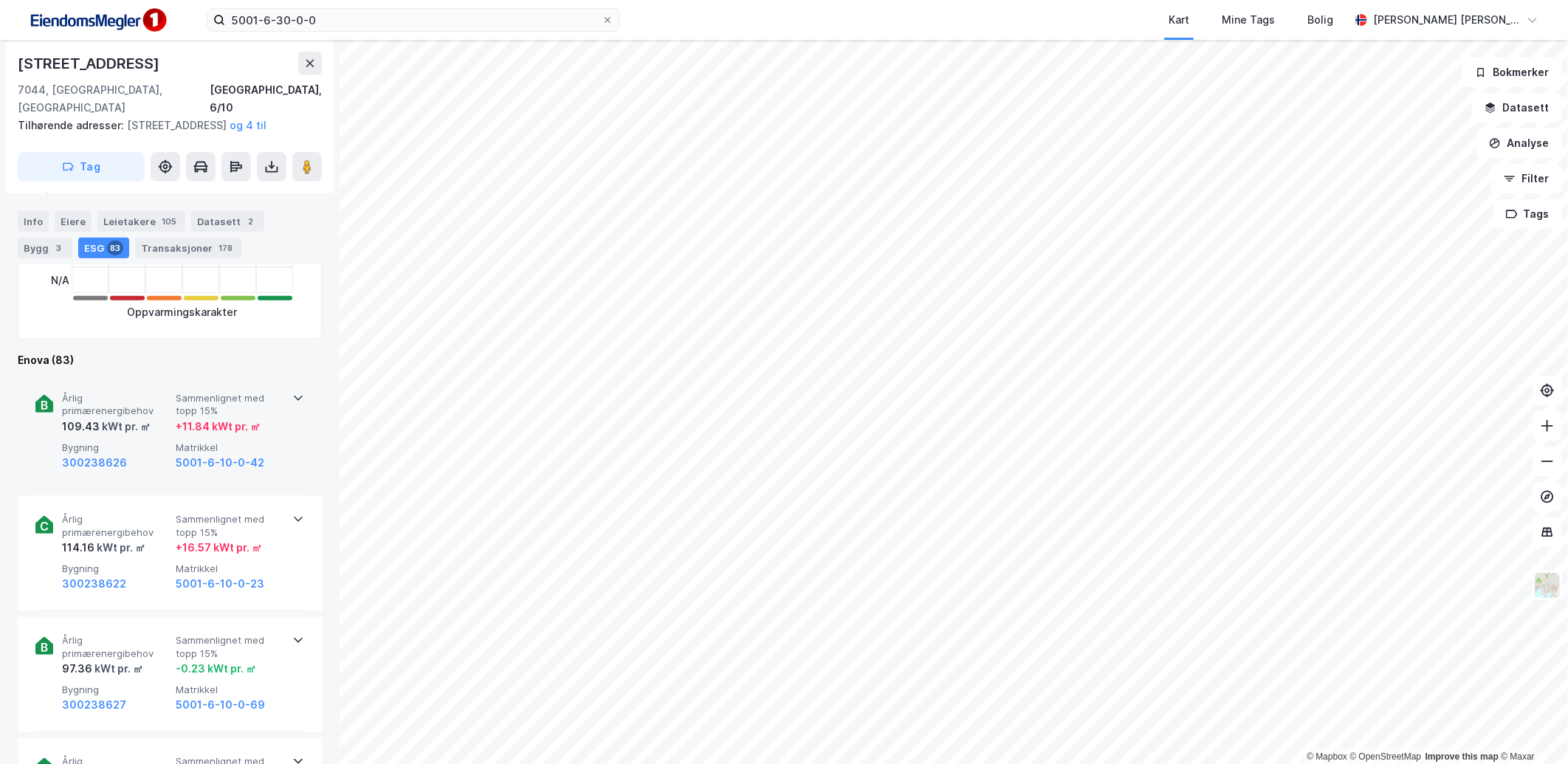
click at [276, 395] on span "Sammenlignet med topp 15%" at bounding box center [229, 405] width 107 height 26
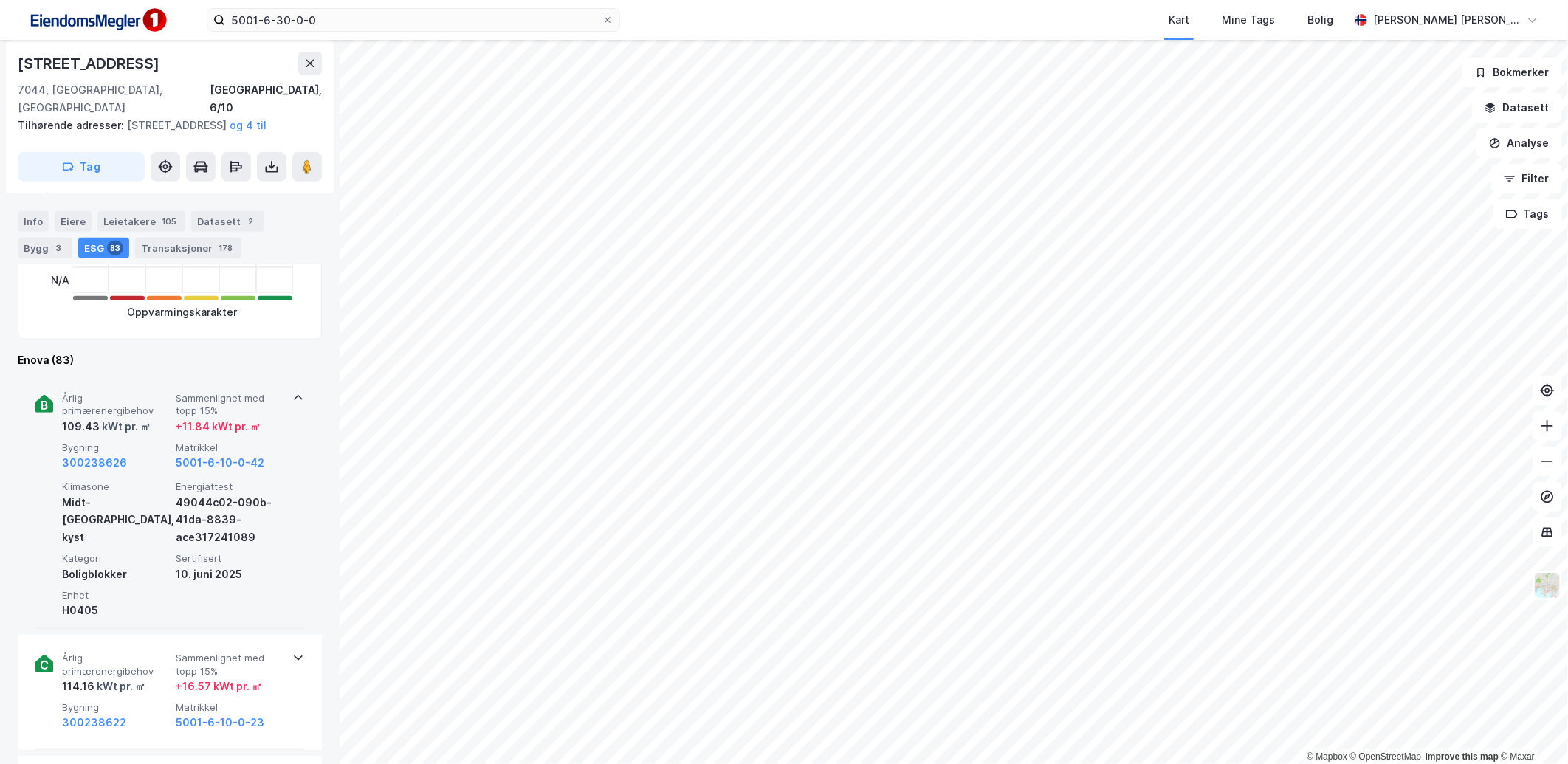
click at [276, 395] on span "Sammenlignet med topp 15%" at bounding box center [229, 405] width 107 height 26
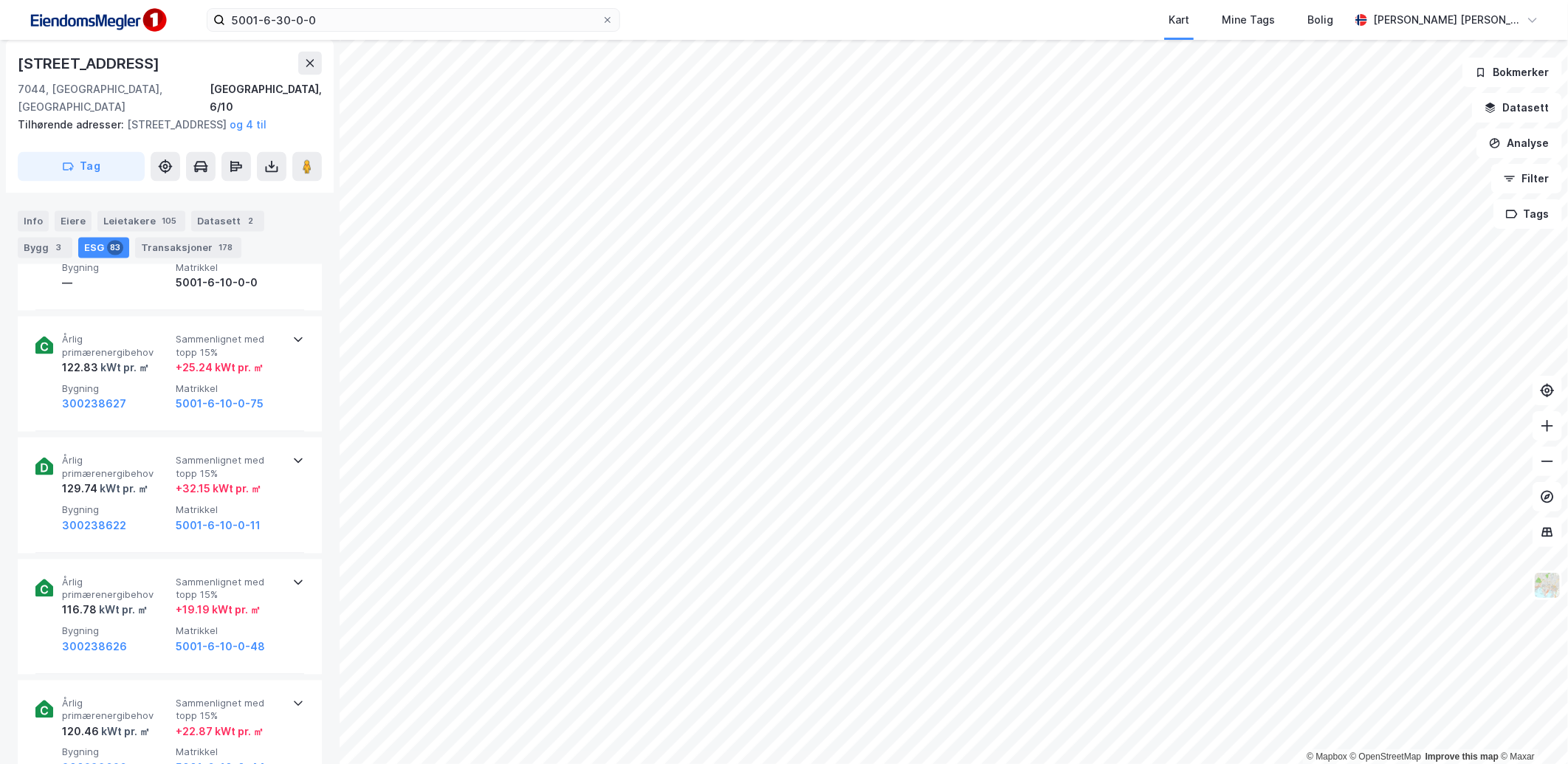
scroll to position [1559, 0]
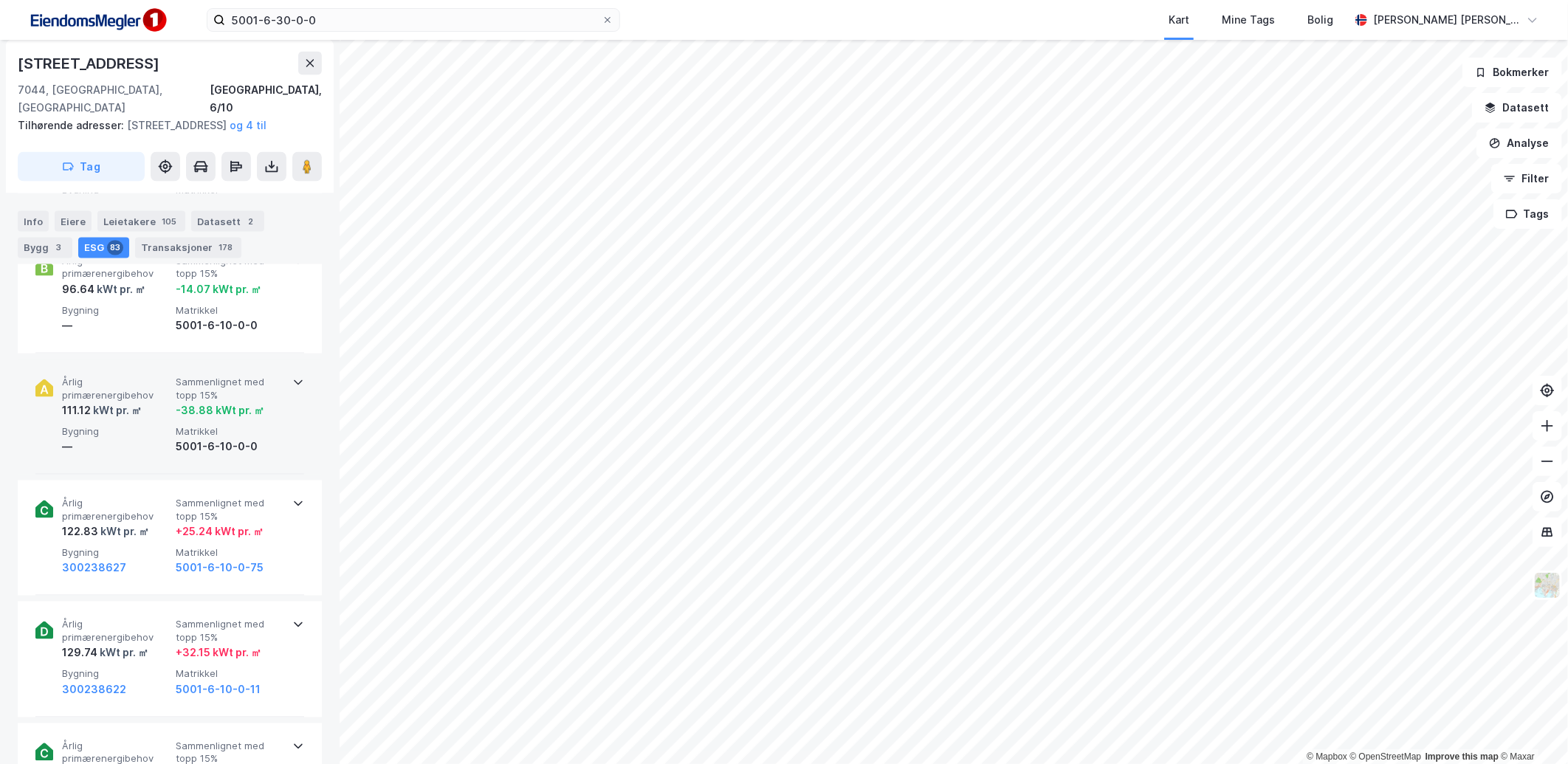
click at [220, 471] on div "Årlig primærenergibehov 111.12 kWt pr. ㎡ Sammenlignet med [PERSON_NAME] 15% -38…" at bounding box center [170, 417] width 269 height 115
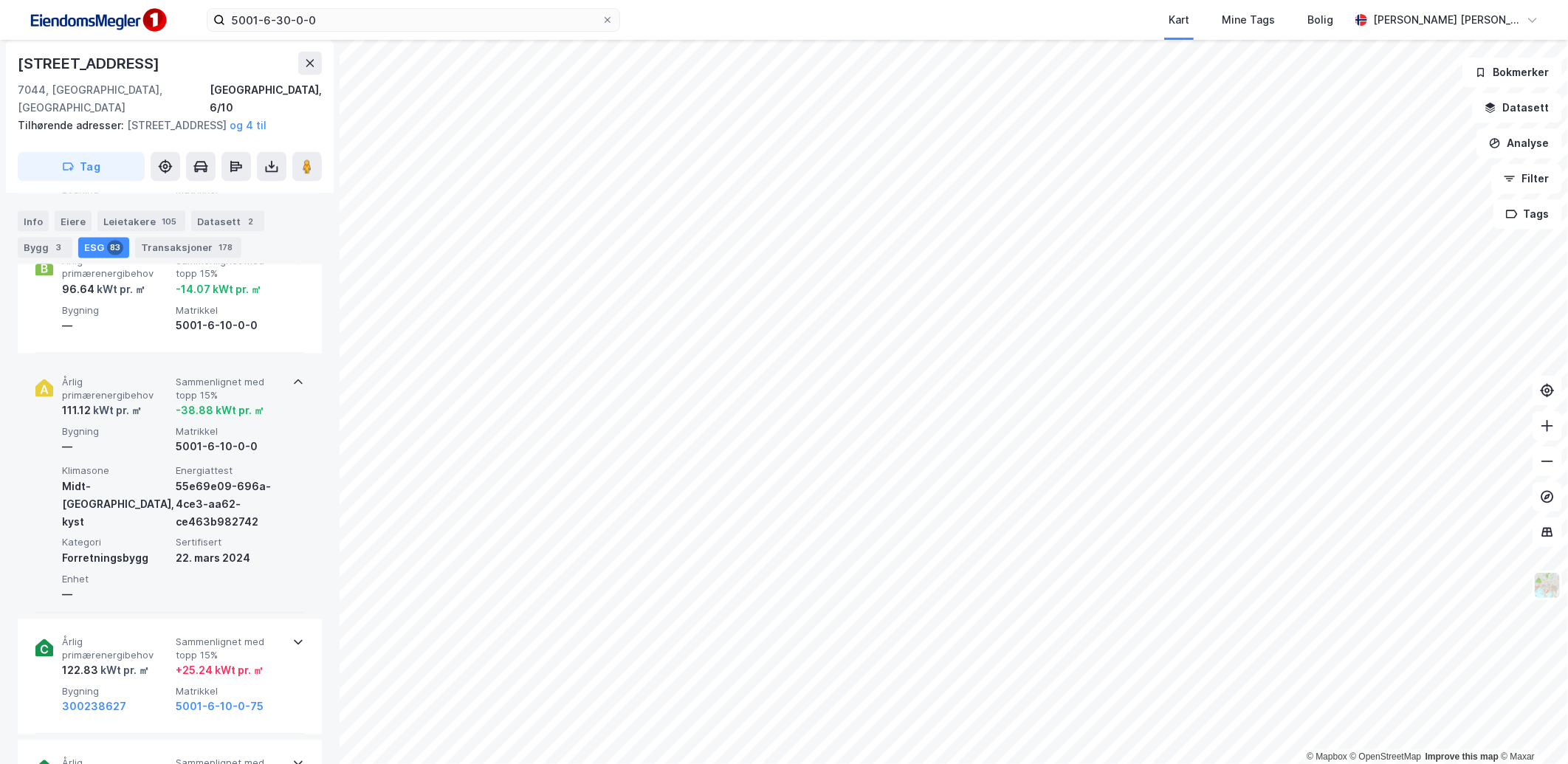
click at [236, 454] on div "5001-6-10-0-0" at bounding box center [229, 447] width 107 height 17
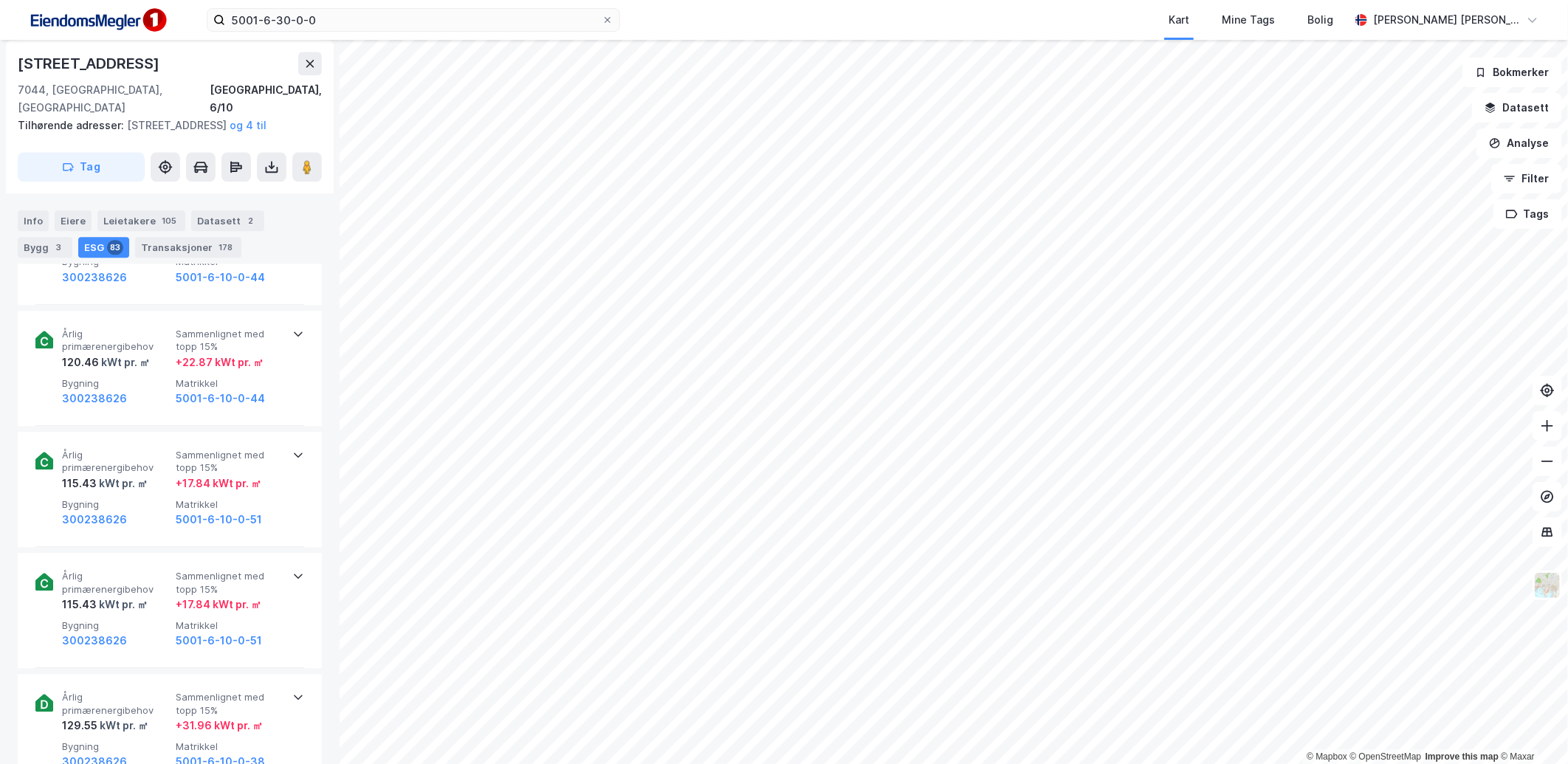
scroll to position [2215, 0]
click at [241, 423] on div "Årlig primærenergibehov 120.46 kWt pr. ㎡ Sammenlignet med [PERSON_NAME] 15% + 2…" at bounding box center [170, 367] width 269 height 115
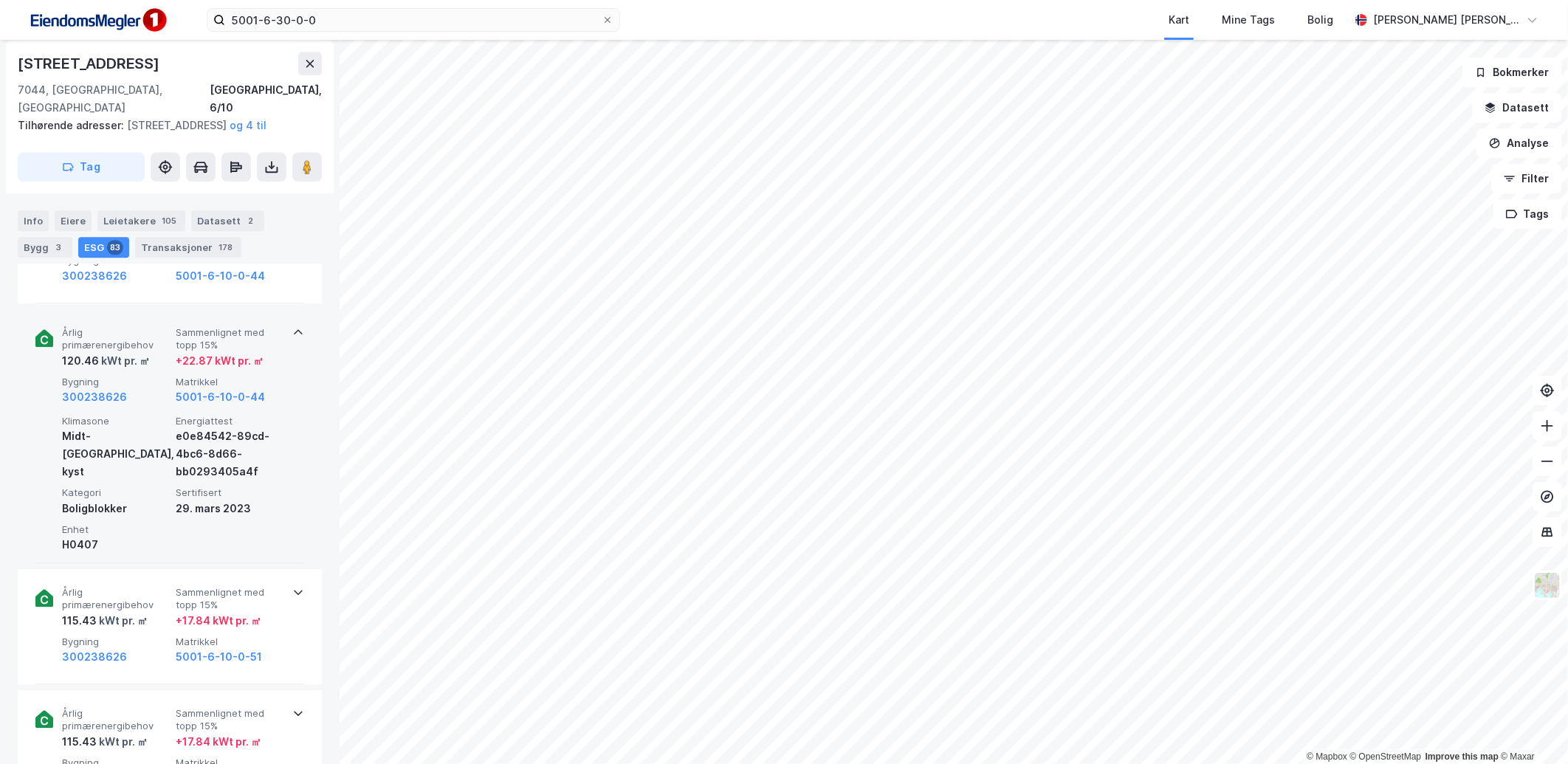
click at [241, 423] on span "Energiattest" at bounding box center [229, 421] width 107 height 13
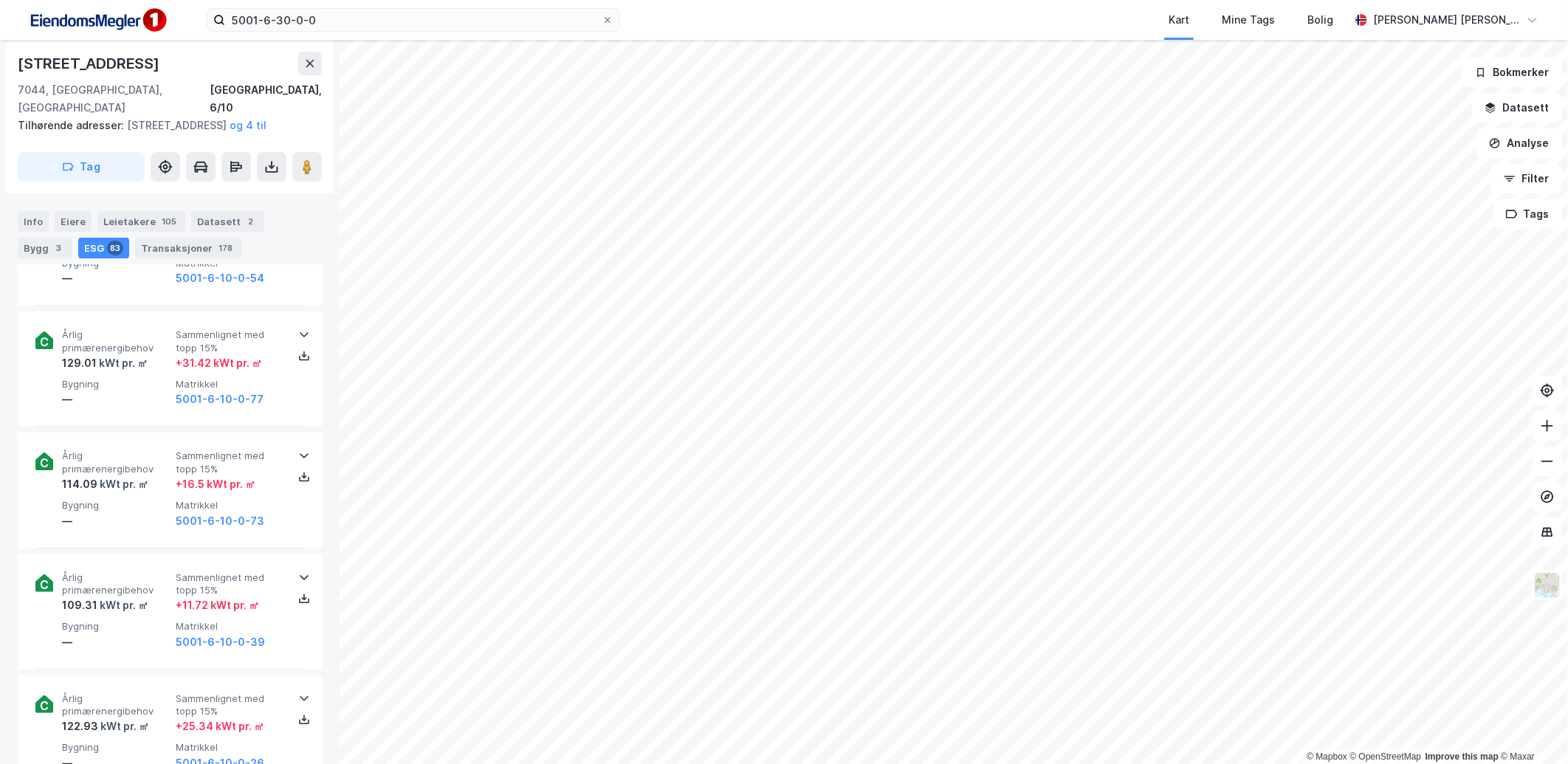
scroll to position [3446, 0]
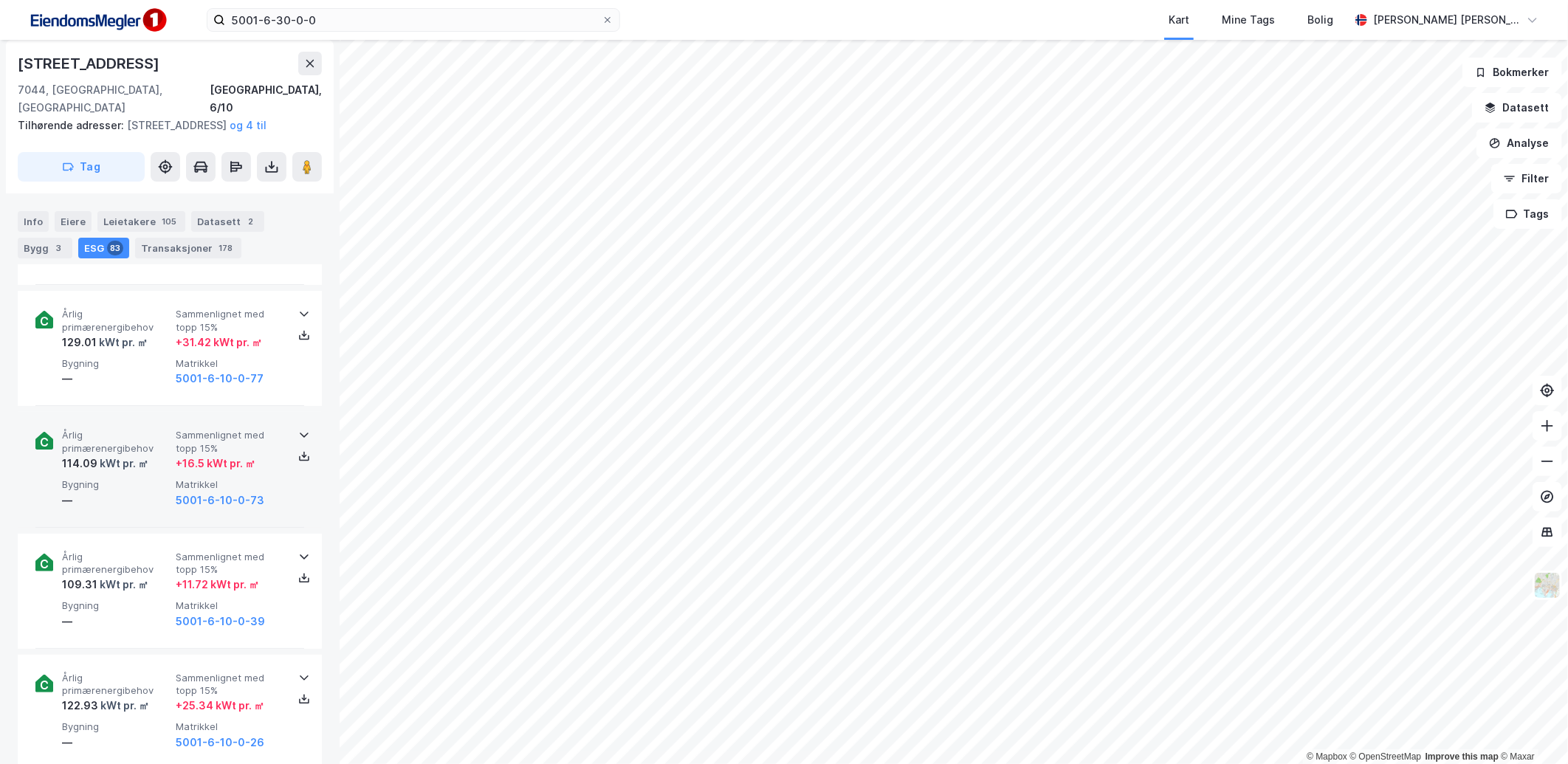
click at [246, 472] on div "+ 16.5 kWt pr. ㎡" at bounding box center [215, 464] width 80 height 17
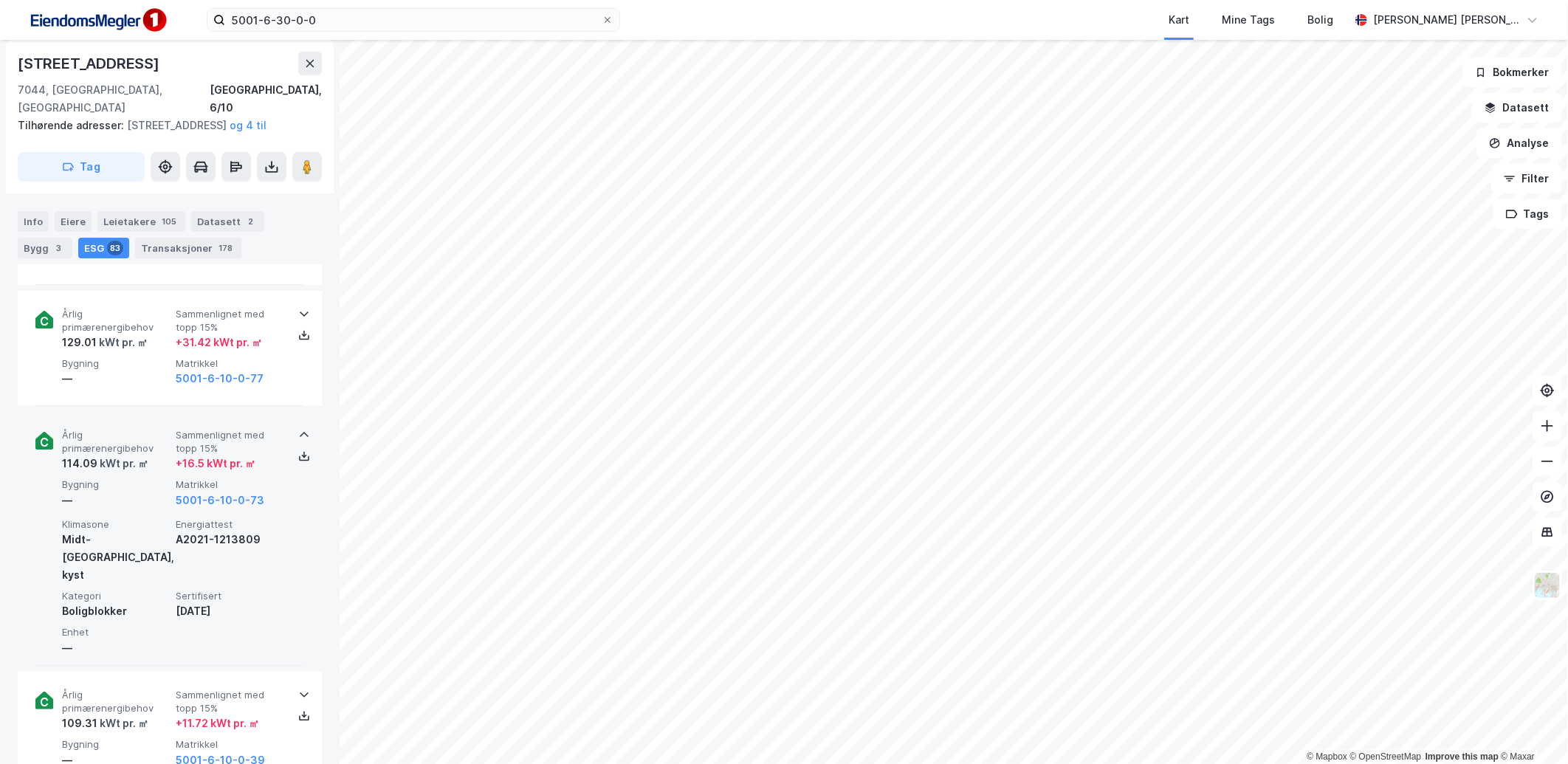
click at [246, 472] on div "+ 16.5 kWt pr. ㎡" at bounding box center [215, 464] width 80 height 17
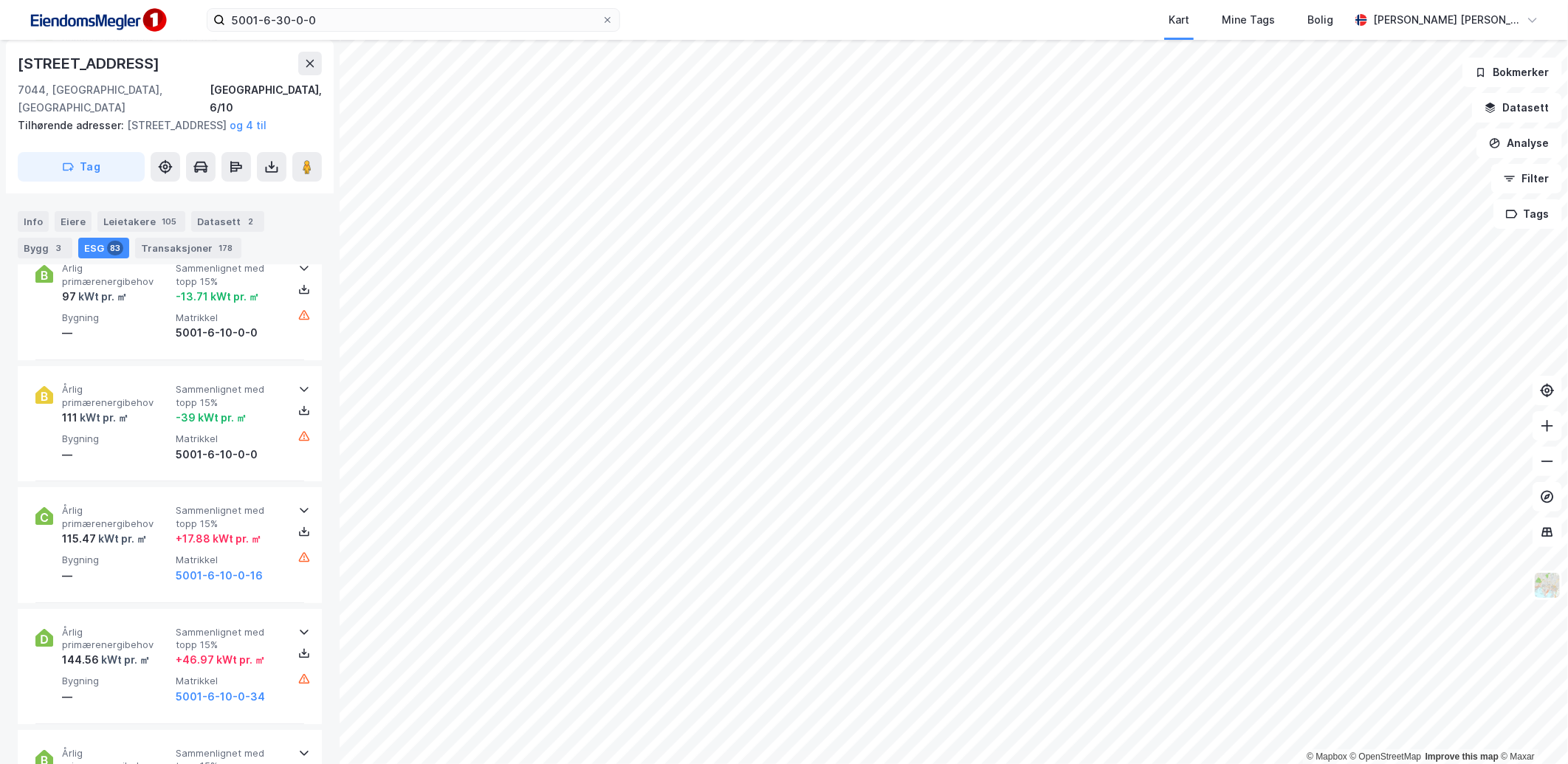
scroll to position [6891, 0]
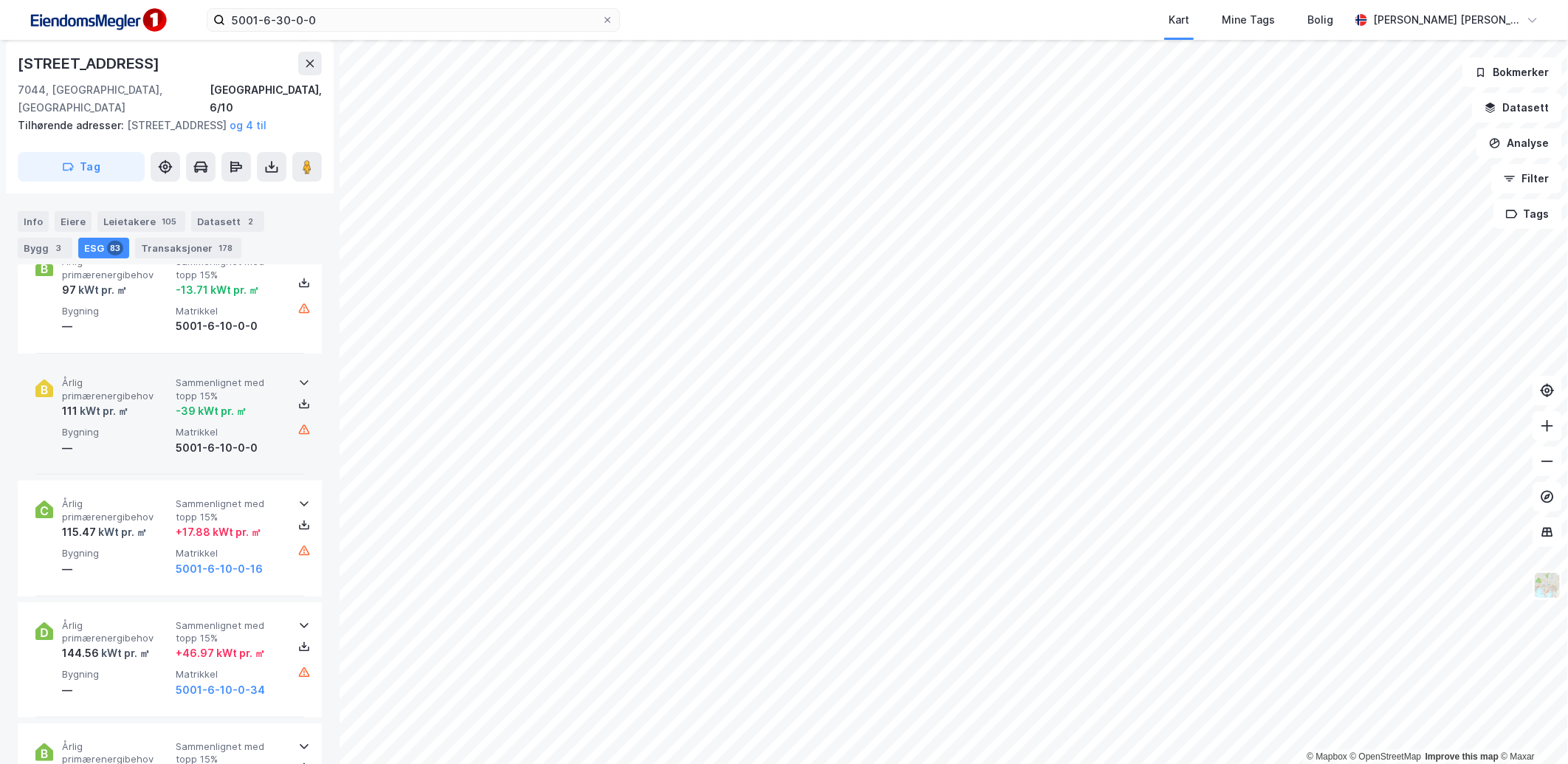
click at [225, 457] on div "5001-6-10-0-0" at bounding box center [229, 448] width 107 height 17
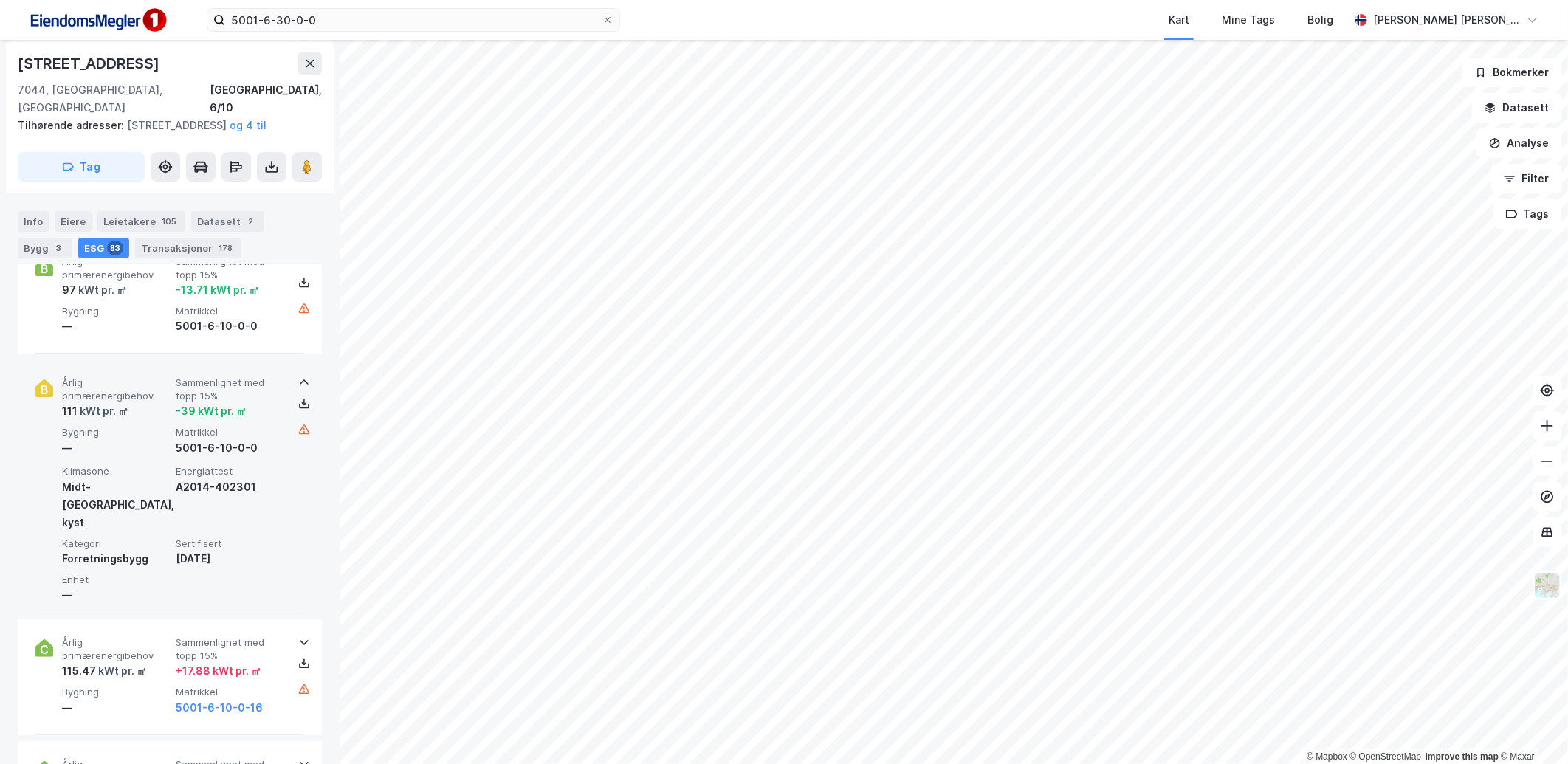
click at [225, 457] on div "5001-6-10-0-0" at bounding box center [229, 448] width 107 height 17
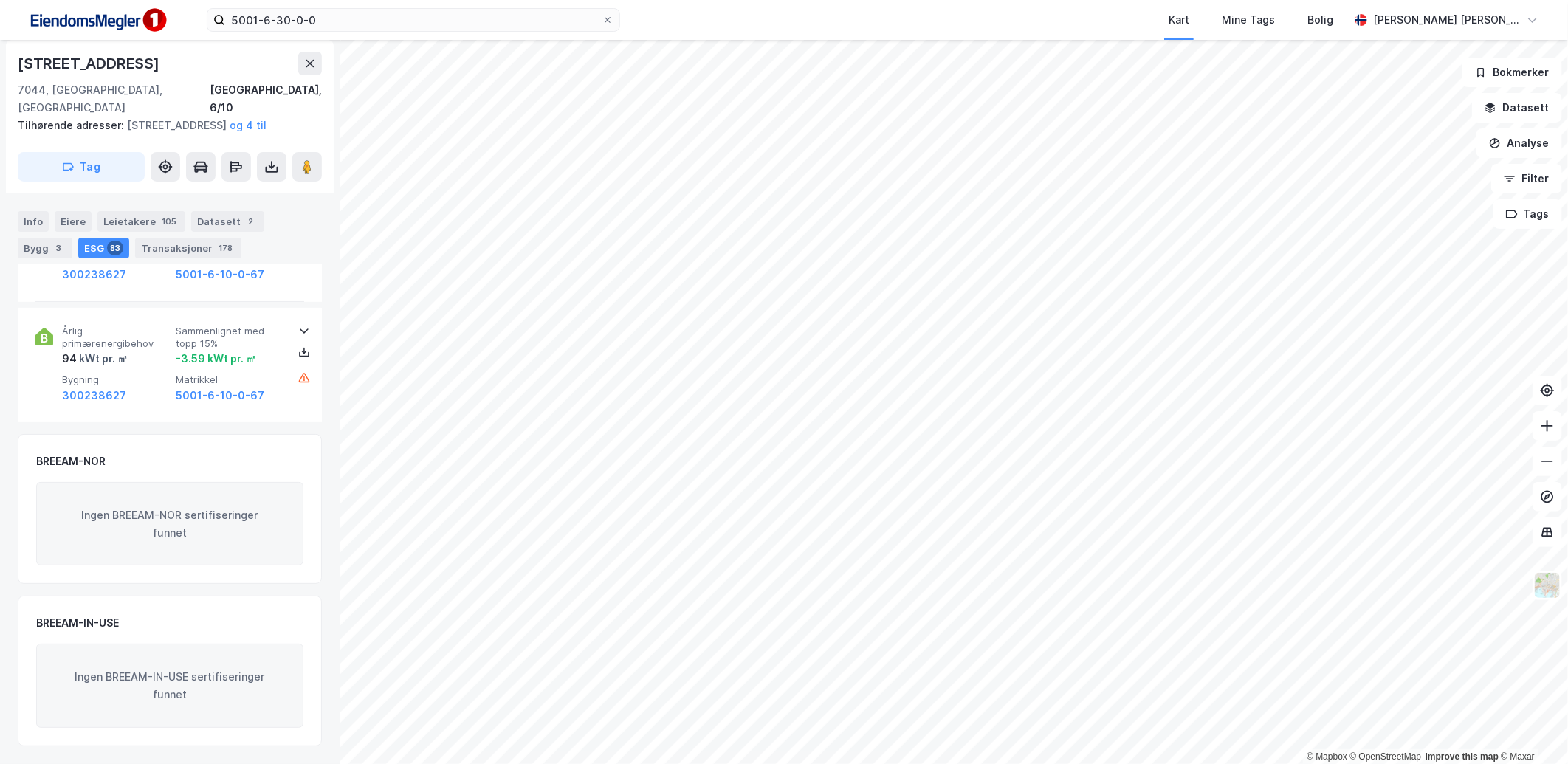
scroll to position [10629, 0]
click at [45, 224] on div "Info" at bounding box center [32, 221] width 31 height 21
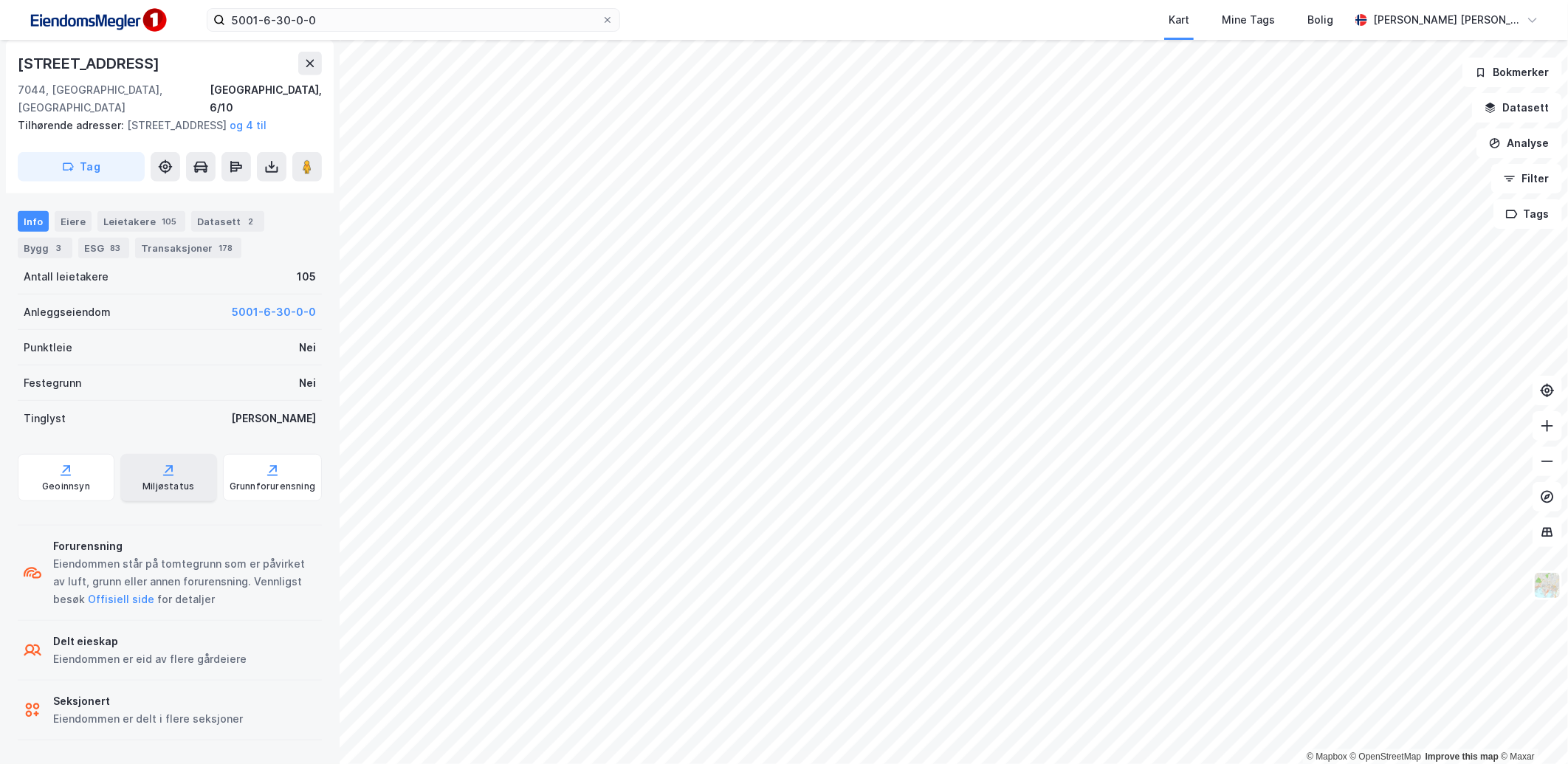
click at [161, 464] on icon at bounding box center [168, 470] width 15 height 15
